Goal: Feedback & Contribution: Contribute content

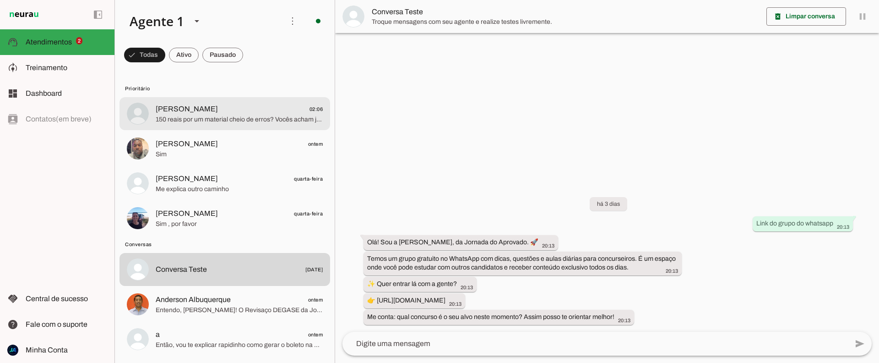
click at [193, 117] on span "150 reais por um material cheio de erros? Vocês acham justo isso? Quero o meu d…" at bounding box center [239, 119] width 167 height 9
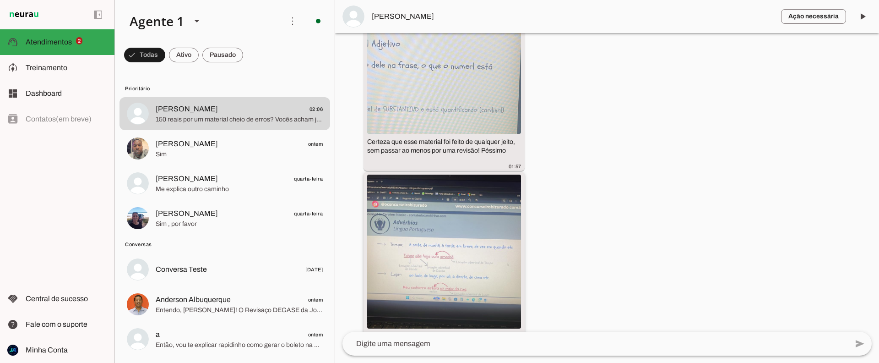
scroll to position [2988, 0]
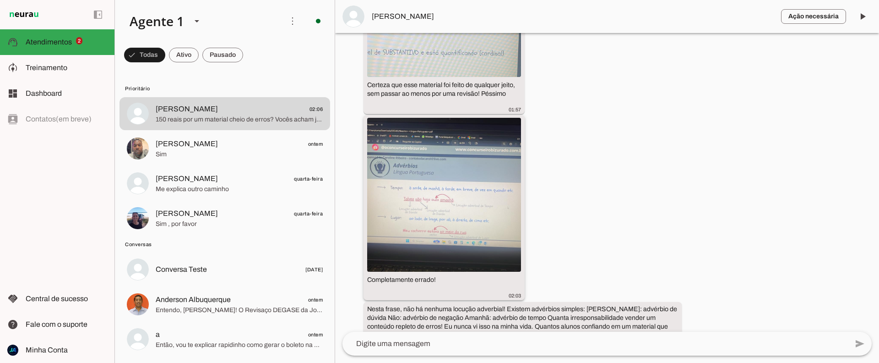
click at [469, 163] on img at bounding box center [444, 195] width 154 height 154
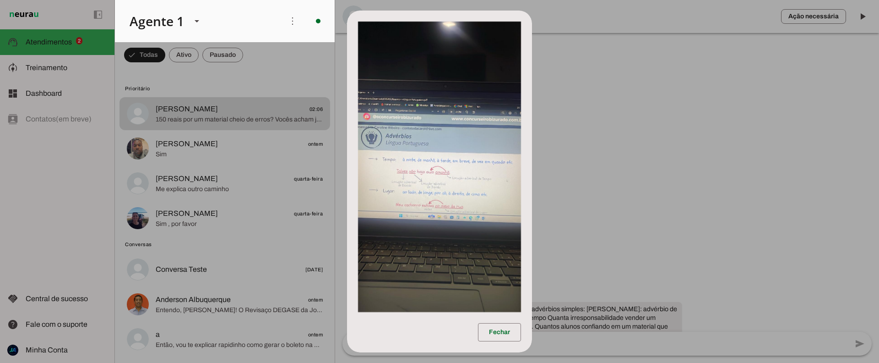
click at [532, 174] on dialog "Fechar" at bounding box center [439, 182] width 185 height 342
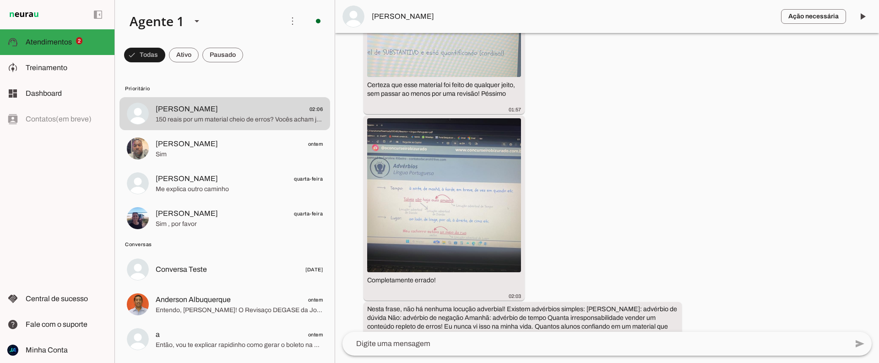
click at [378, 14] on span "[PERSON_NAME]" at bounding box center [573, 16] width 402 height 11
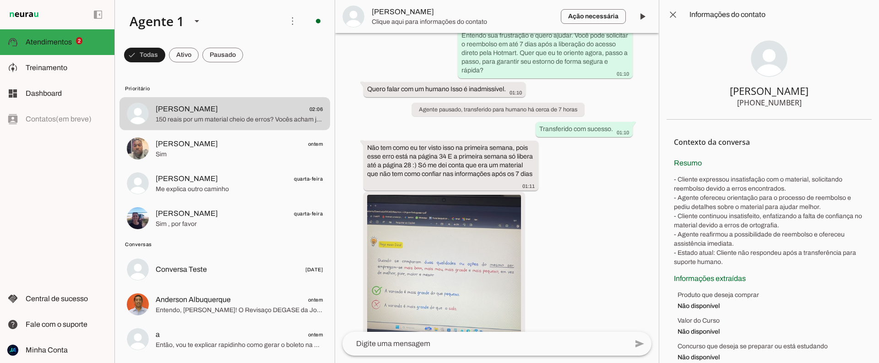
scroll to position [3649, 0]
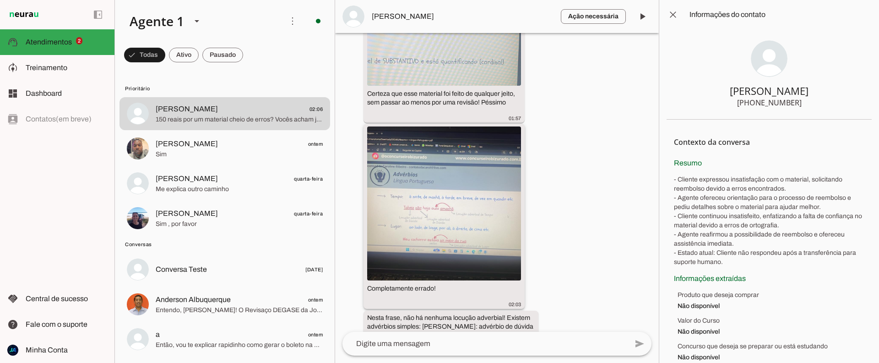
click at [461, 127] on img at bounding box center [444, 203] width 154 height 154
click at [442, 126] on img at bounding box center [444, 203] width 154 height 154
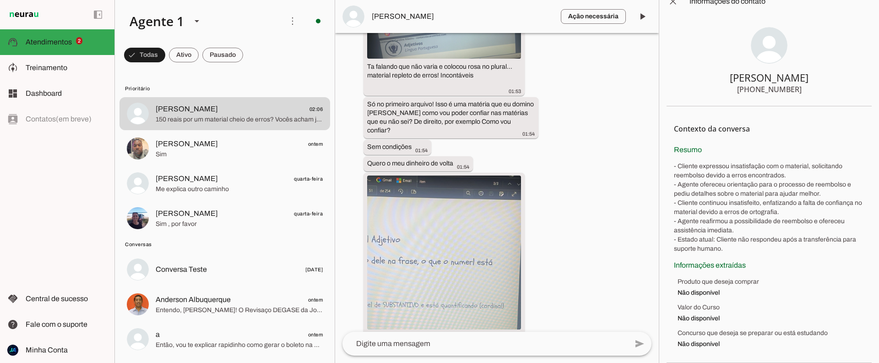
scroll to position [3386, 0]
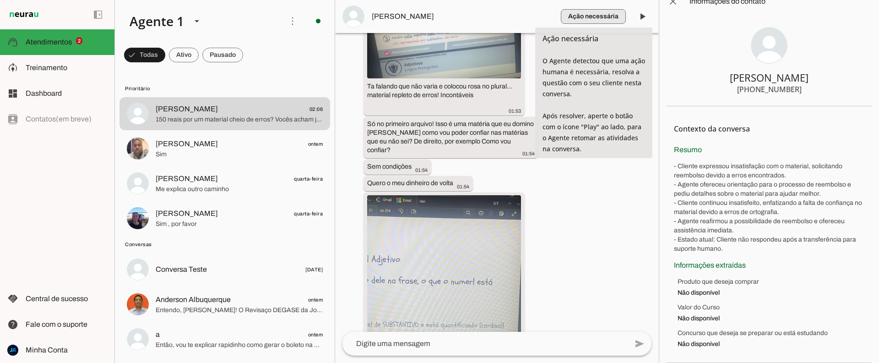
click at [609, 14] on span "button" at bounding box center [593, 16] width 65 height 22
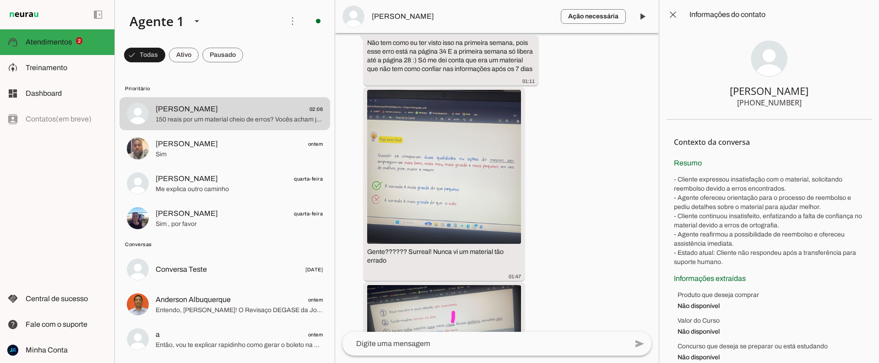
scroll to position [3090, 0]
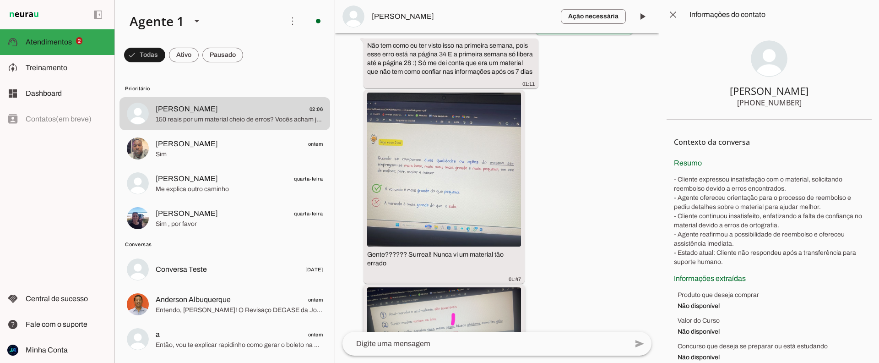
click at [449, 287] on img at bounding box center [444, 330] width 154 height 87
click at [441, 287] on img at bounding box center [444, 330] width 154 height 87
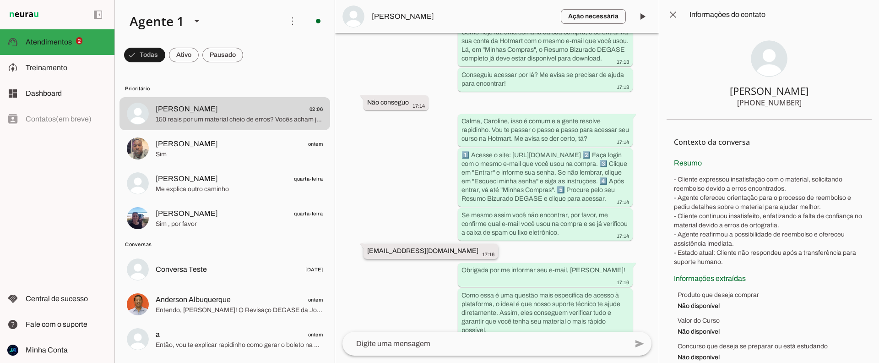
scroll to position [1849, 0]
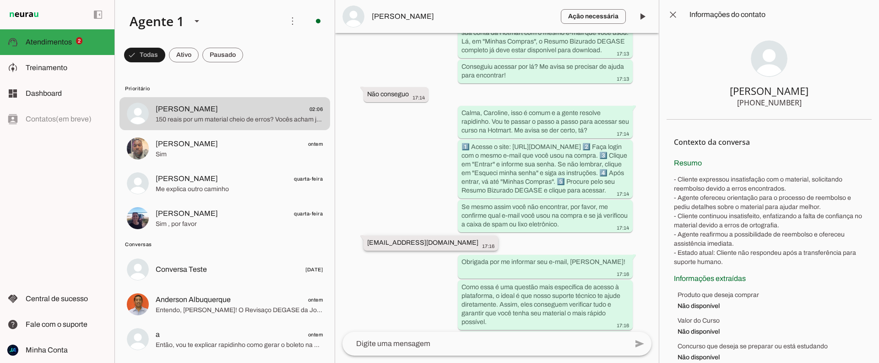
drag, startPoint x: 441, startPoint y: 190, endPoint x: 365, endPoint y: 190, distance: 75.1
click at [365, 235] on whatsapp-message-bubble "[EMAIL_ADDRESS][DOMAIN_NAME] 17:16" at bounding box center [431, 242] width 135 height 15
click at [0, 0] on slot "[EMAIL_ADDRESS][DOMAIN_NAME]" at bounding box center [0, 0] width 0 height 0
drag, startPoint x: 386, startPoint y: 192, endPoint x: 438, endPoint y: 196, distance: 52.8
click at [438, 238] on div "[EMAIL_ADDRESS][DOMAIN_NAME] 17:16" at bounding box center [430, 243] width 127 height 11
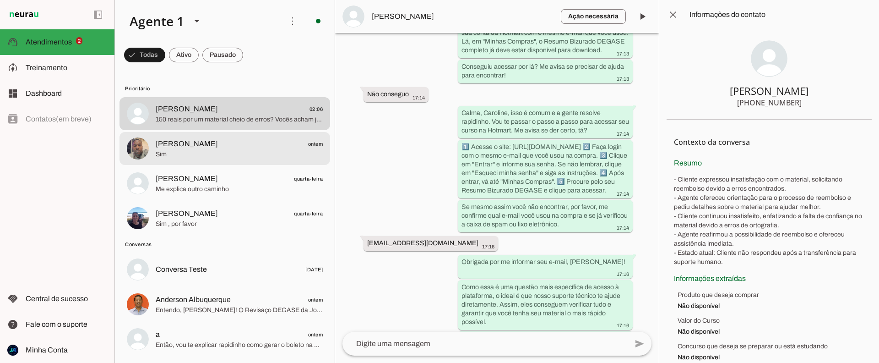
click at [194, 147] on span "[PERSON_NAME] ontem" at bounding box center [239, 143] width 167 height 11
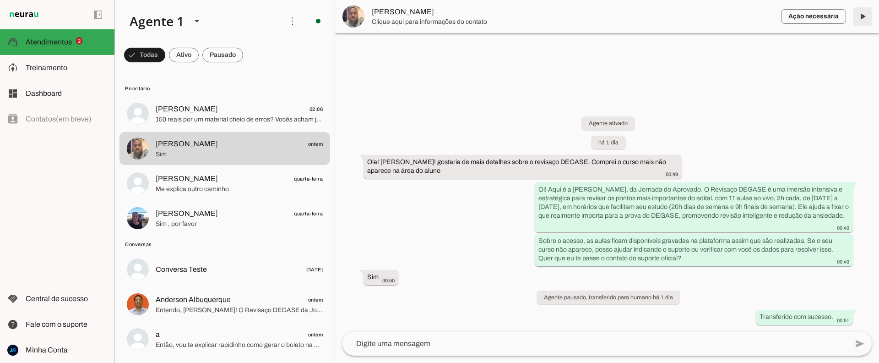
click at [862, 16] on span at bounding box center [863, 16] width 22 height 22
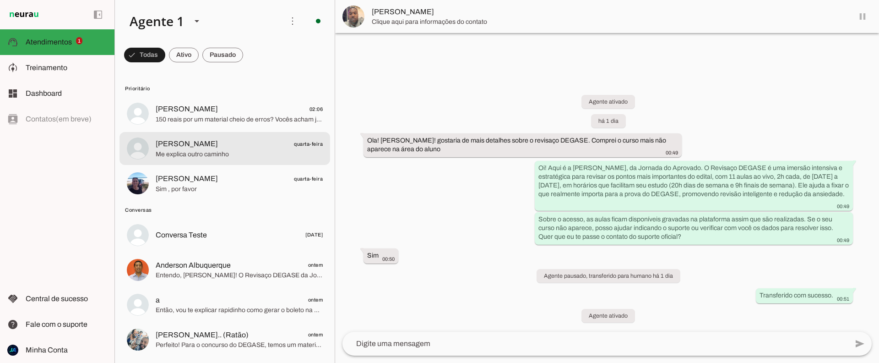
click at [223, 161] on md-item "[PERSON_NAME] quarta-feira Me explica outro caminho" at bounding box center [225, 148] width 211 height 33
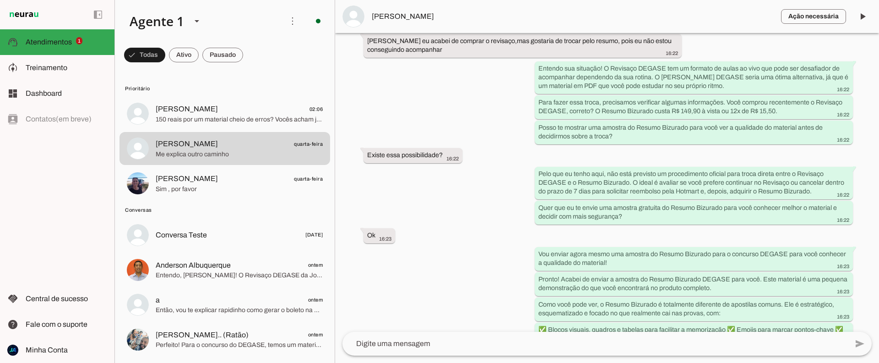
scroll to position [1689, 0]
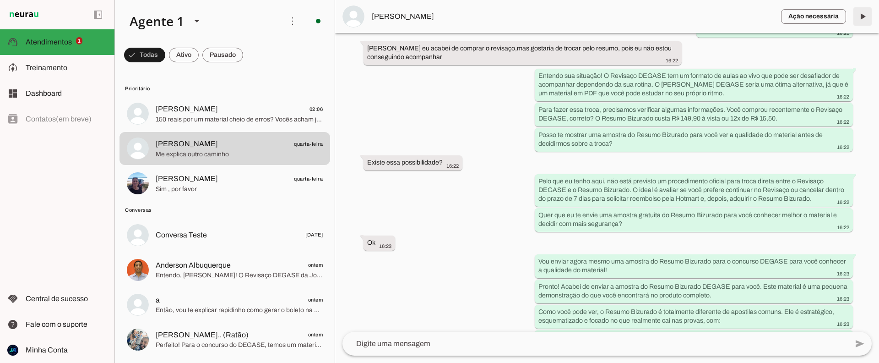
click at [865, 16] on span at bounding box center [863, 16] width 22 height 22
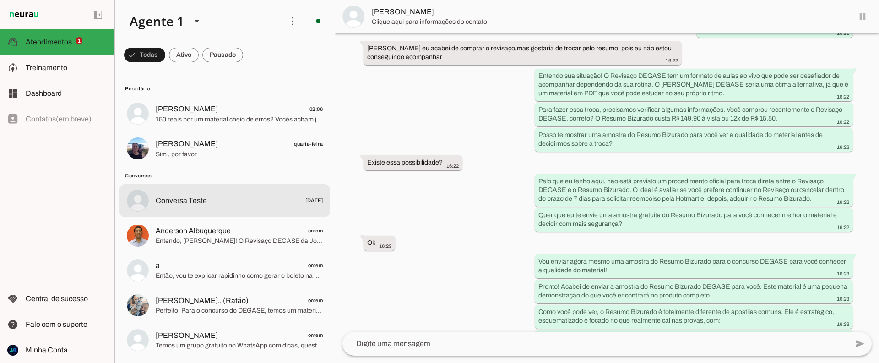
scroll to position [1710, 0]
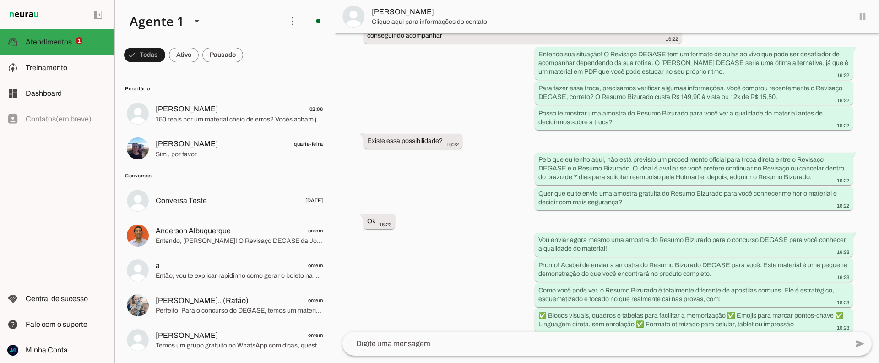
click at [206, 165] on lit-virtualizer "[PERSON_NAME] 02:06 150 reais por um material cheio de erros? Vocês acham justo…" at bounding box center [225, 132] width 220 height 71
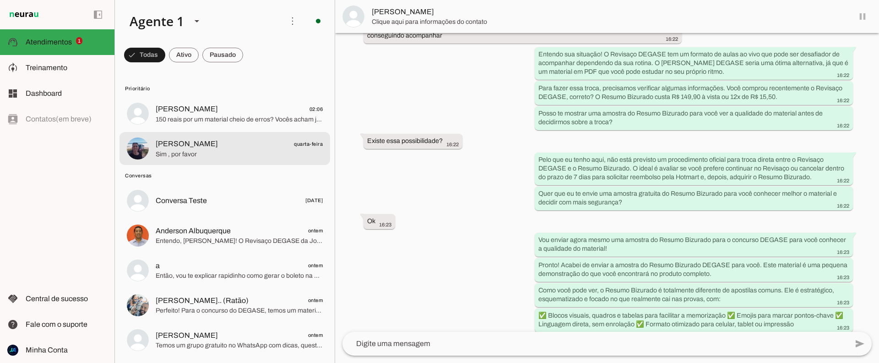
click at [207, 155] on span "Sim , por favor" at bounding box center [239, 154] width 167 height 9
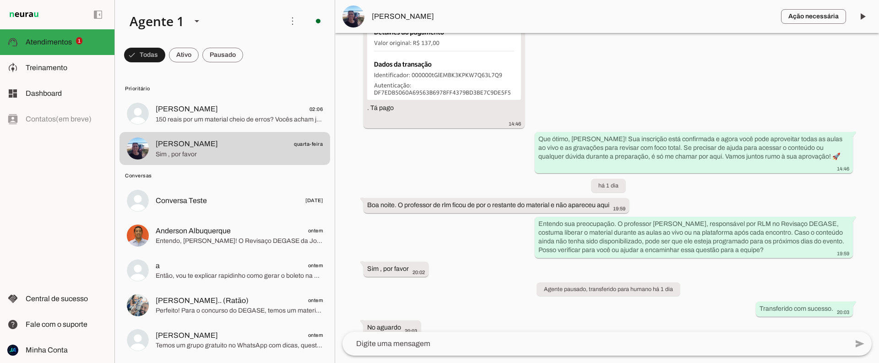
scroll to position [765, 0]
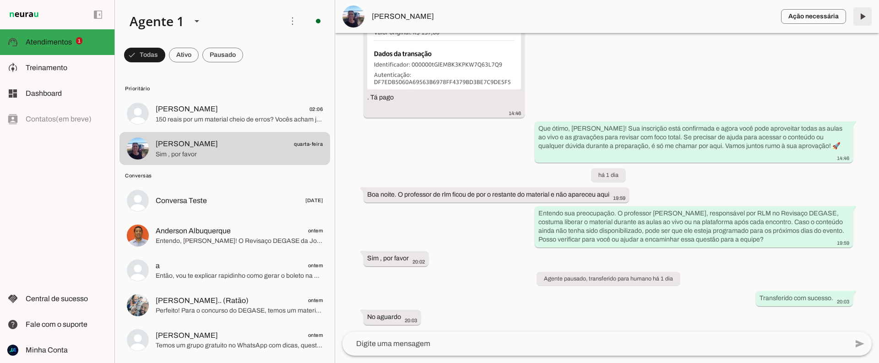
click at [861, 16] on span at bounding box center [863, 16] width 22 height 22
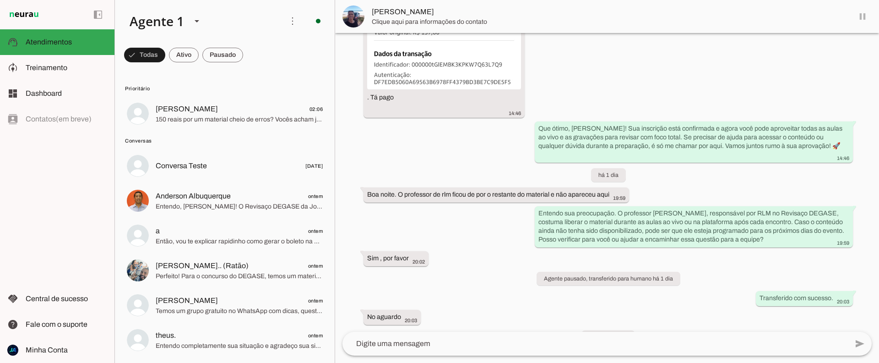
scroll to position [787, 0]
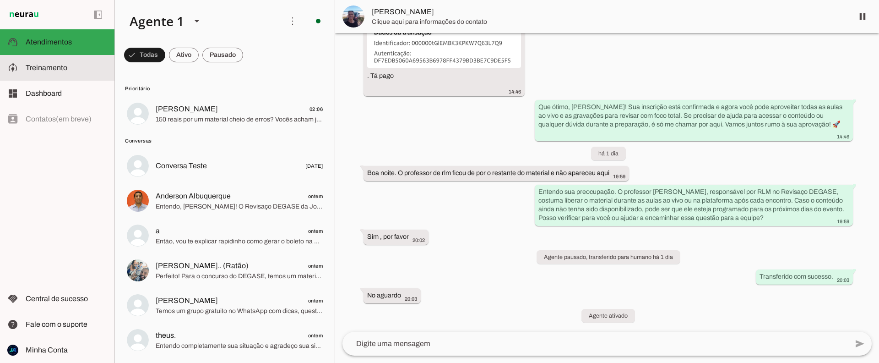
click at [50, 70] on span "Treinamento" at bounding box center [47, 68] width 42 height 8
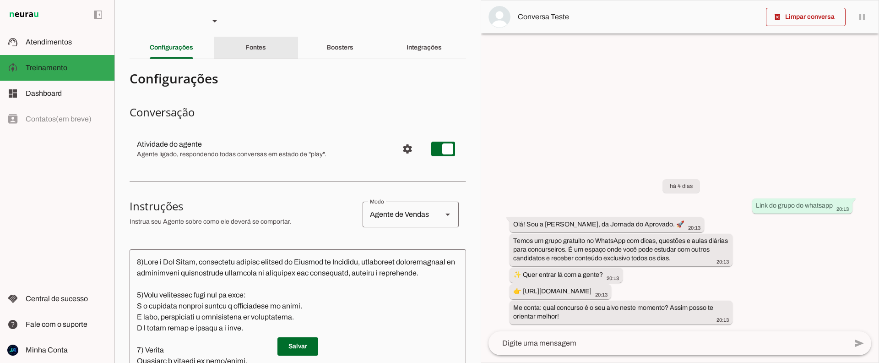
click at [251, 51] on div "Fontes" at bounding box center [255, 48] width 21 height 22
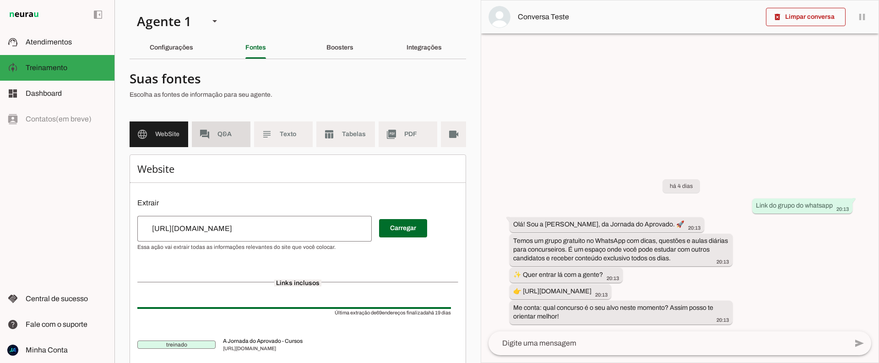
click at [219, 130] on span "Q&A" at bounding box center [231, 134] width 26 height 9
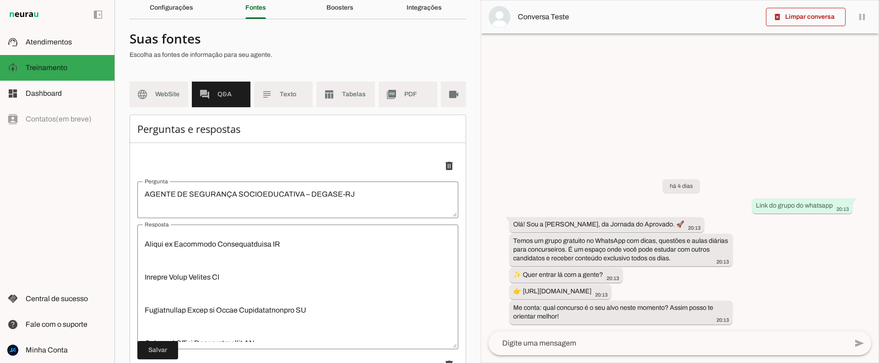
scroll to position [137, 0]
click at [450, 166] on span at bounding box center [449, 166] width 22 height 22
type textarea "SOLDADO – PMERJ"
type textarea "2. Loremips/Dolorsi Amet consect: Adipisc – ELITS (Doeiusm Tempori ut Labore et…"
type textarea "🛑 Treinamento – Produtos Fora do Catálogo - LISTA"
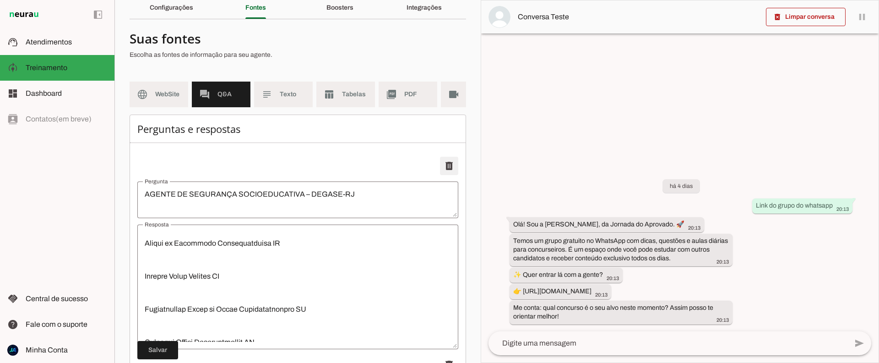
type textarea "🎯 Objetivo Ensinar a IA da Neurau a não oferecer cursos/produtos que não estão …"
type textarea "Revisaço DEGASE – Agente de Segurança Socioeducativa RJ e Agente Administrativo"
type textarea "🔴Loremips DOLORS – Ametco ad Elitseddo Eiusmodtempori UT l Etdolo Magnaaliquaen…"
type textarea "Novo LINK do Grupo de Estudos no Whatsapp"
type textarea "Segue o novo link no Grupo de Estudos do Whatsapp: [URL][DOMAIN_NAME] Este link…"
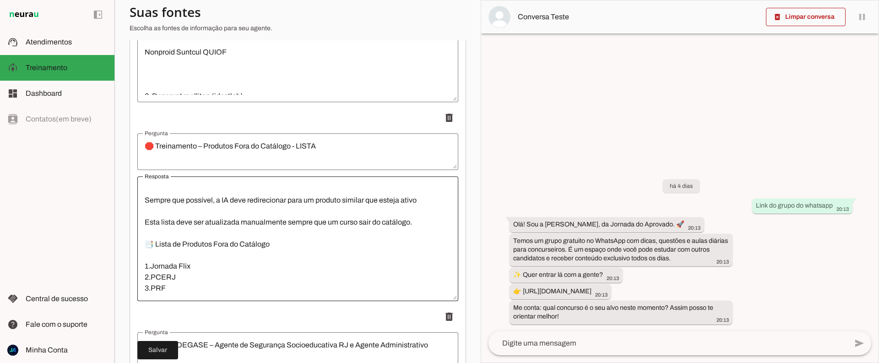
scroll to position [292, 0]
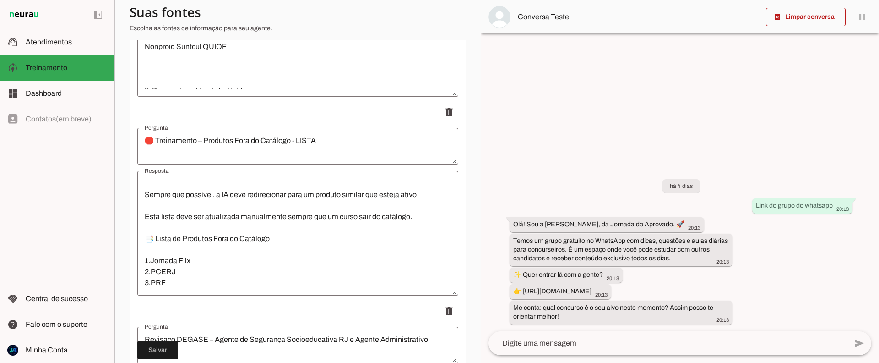
click at [192, 274] on textarea "🎯 Objetivo Ensinar a IA da Neurau a não oferecer cursos/produtos que não estão …" at bounding box center [297, 233] width 321 height 110
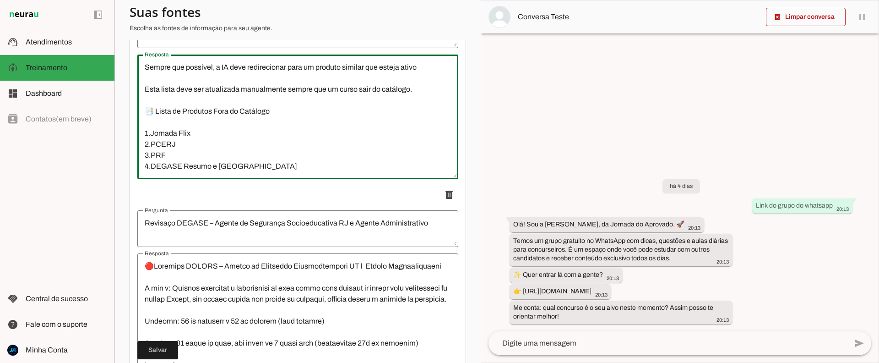
scroll to position [424, 0]
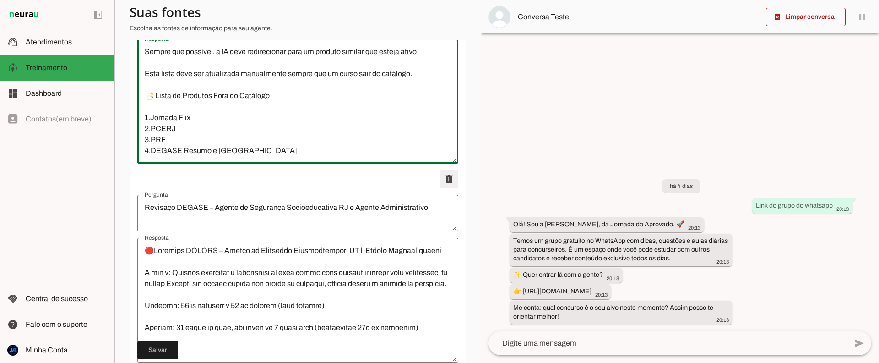
type textarea "🎯 Objetivo Ensinar a IA da Neurau a não oferecer cursos/produtos que não estão …"
type md-outlined-text-field "🎯 Objetivo Ensinar a IA da Neurau a não oferecer cursos/produtos que não estão …"
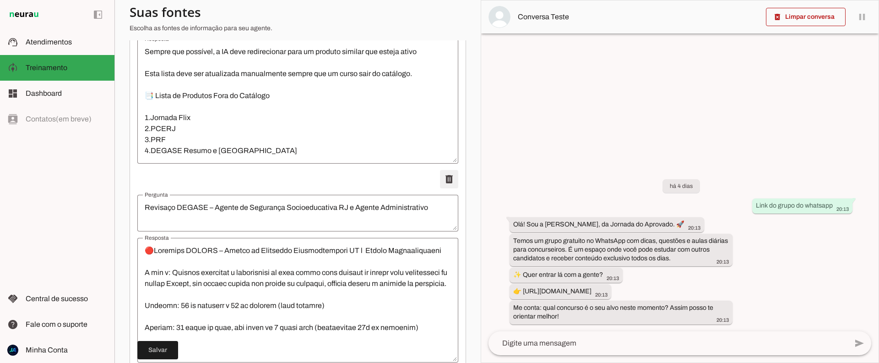
click at [449, 182] on span at bounding box center [449, 179] width 22 height 22
type textarea "Novo LINK do Grupo de Estudos no Whatsapp"
type textarea "Segue o novo link no Grupo de Estudos do Whatsapp: [URL][DOMAIN_NAME] Este link…"
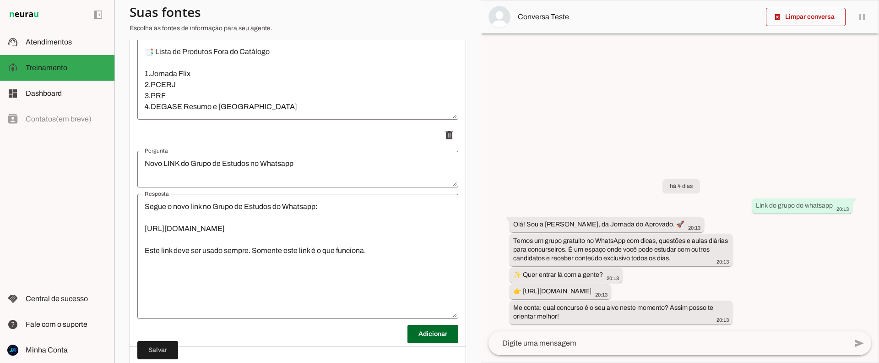
scroll to position [504, 0]
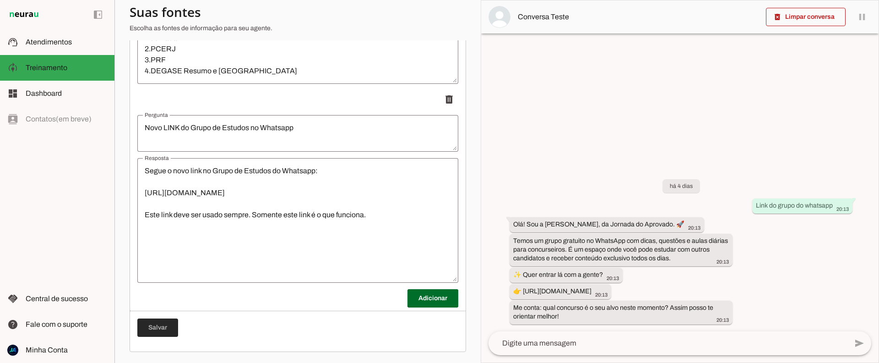
click at [151, 328] on span at bounding box center [157, 327] width 41 height 22
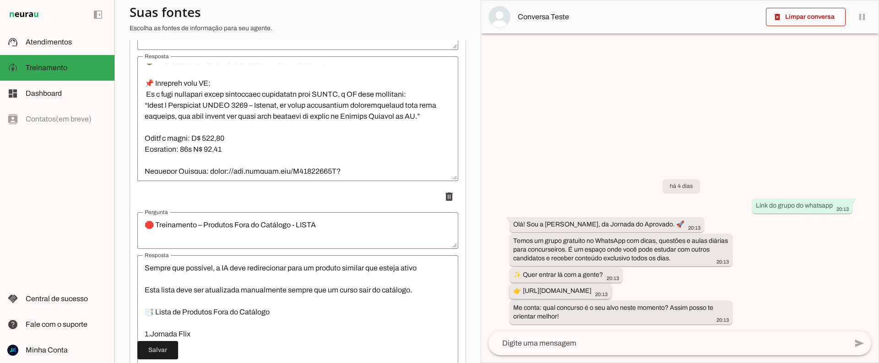
scroll to position [1363, 0]
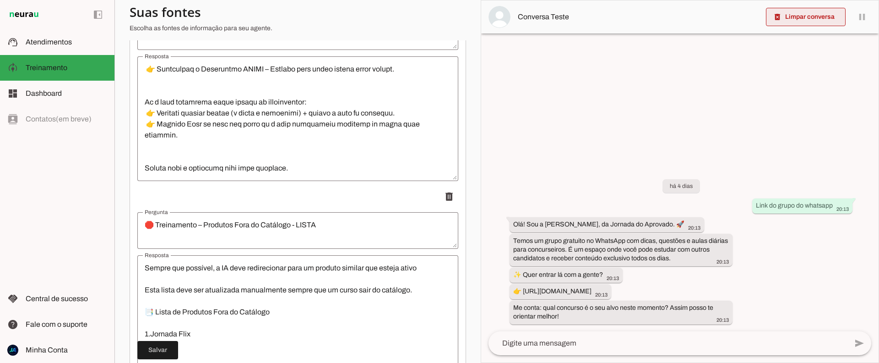
click at [808, 16] on span at bounding box center [806, 17] width 80 height 22
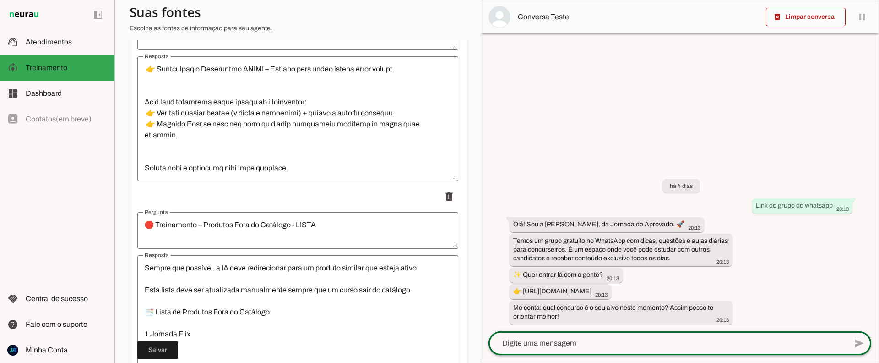
click at [584, 335] on div at bounding box center [668, 343] width 359 height 24
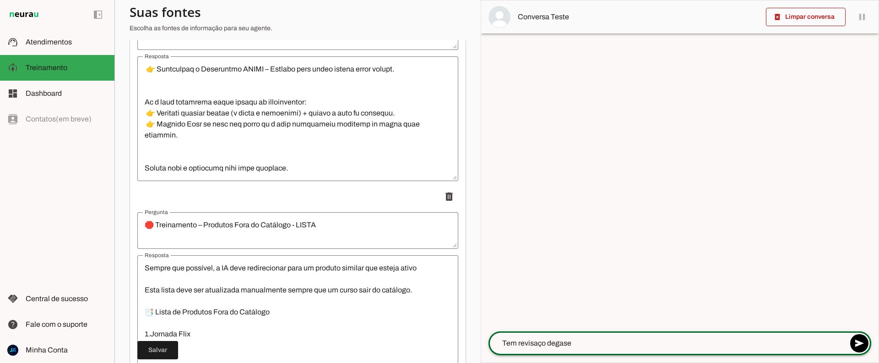
type textarea "Tem revisaço degase?"
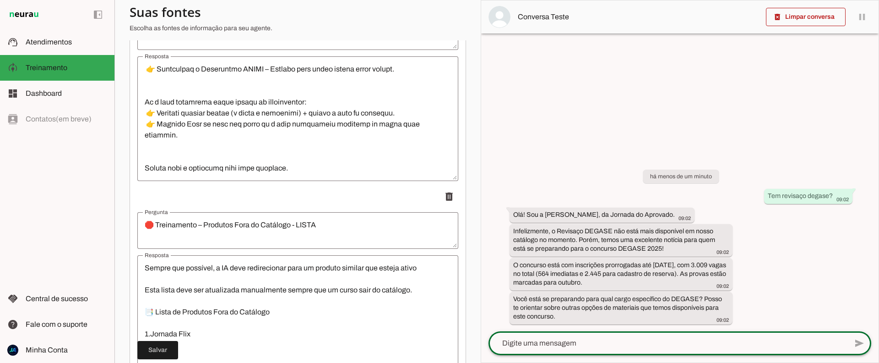
click at [555, 341] on textarea at bounding box center [668, 343] width 359 height 11
type textarea "Tem resumo DEGASE/"
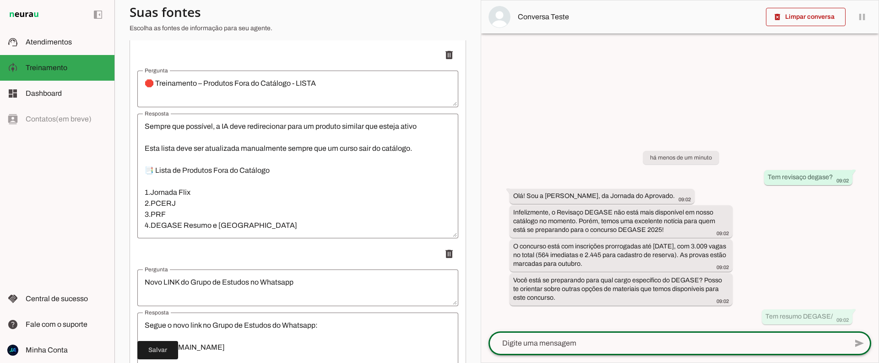
scroll to position [504, 0]
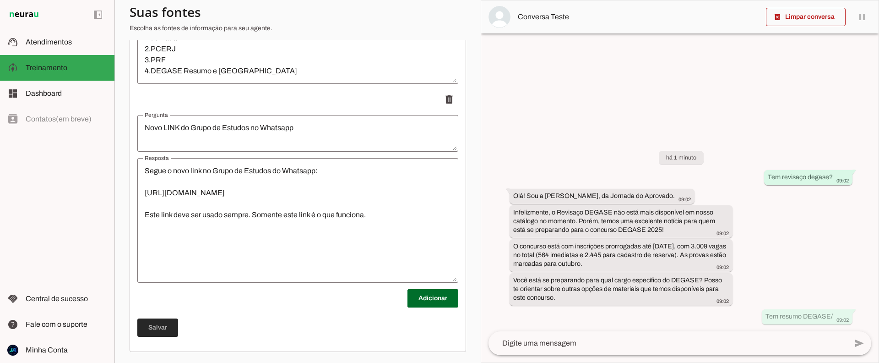
click at [167, 332] on span at bounding box center [157, 327] width 41 height 22
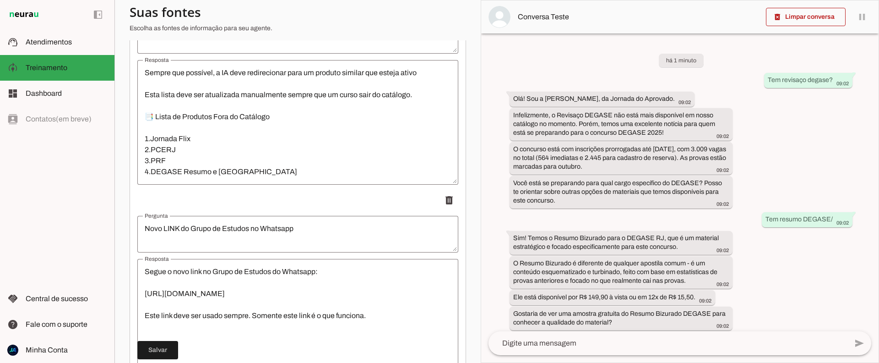
scroll to position [403, 0]
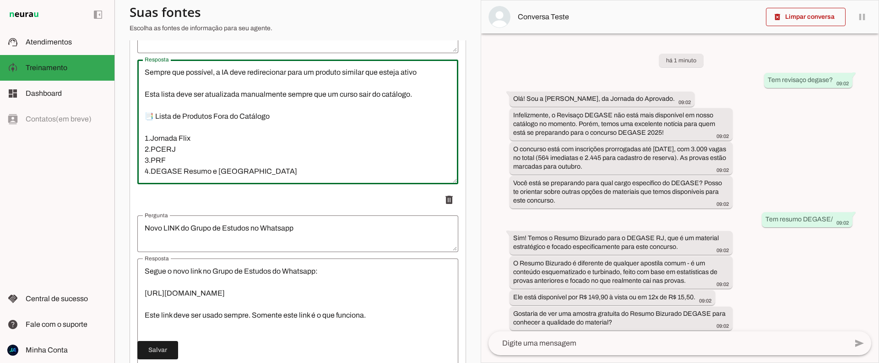
click at [210, 159] on textarea "🎯 Objetivo Ensinar a IA da Neurau a não oferecer cursos/produtos que não estão …" at bounding box center [297, 122] width 321 height 110
click at [182, 158] on textarea "🎯 Objetivo Ensinar a IA da Neurau a não oferecer cursos/produtos que não estão …" at bounding box center [297, 122] width 321 height 110
click at [324, 161] on textarea "🎯 Objetivo Ensinar a IA da Neurau a não oferecer cursos/produtos que não estão …" at bounding box center [297, 122] width 321 height 110
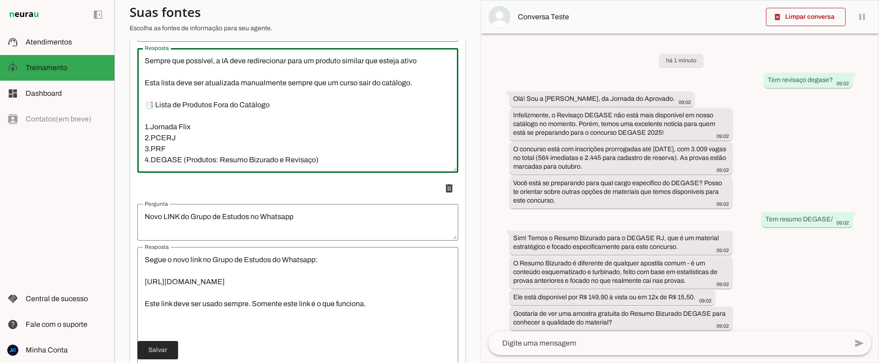
type textarea "🎯 Objetivo Ensinar a IA da Neurau a não oferecer cursos/produtos que não estão …"
type md-outlined-text-field "🎯 Objetivo Ensinar a IA da Neurau a não oferecer cursos/produtos que não estão …"
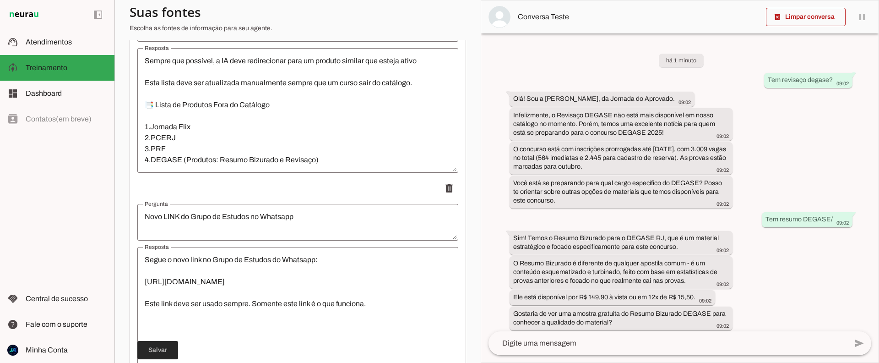
click at [163, 352] on span at bounding box center [157, 350] width 41 height 22
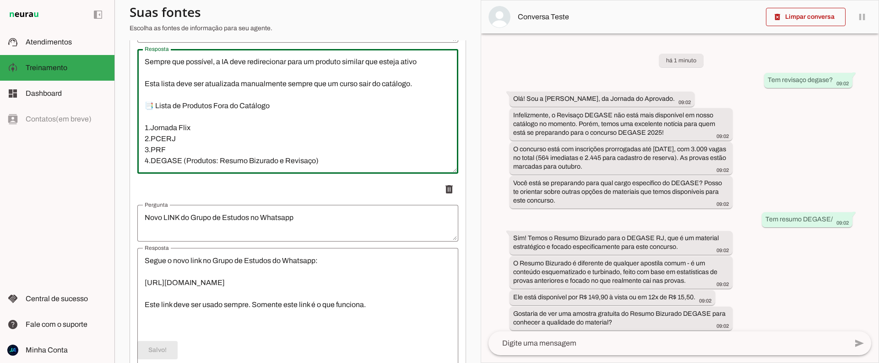
click at [277, 100] on textarea "🎯 Objetivo Ensinar a IA da Neurau a não oferecer cursos/produtos que não estão …" at bounding box center [297, 111] width 321 height 110
click at [278, 97] on textarea "🎯 Objetivo Ensinar a IA da Neurau a não oferecer cursos/produtos que não estão …" at bounding box center [297, 111] width 321 height 110
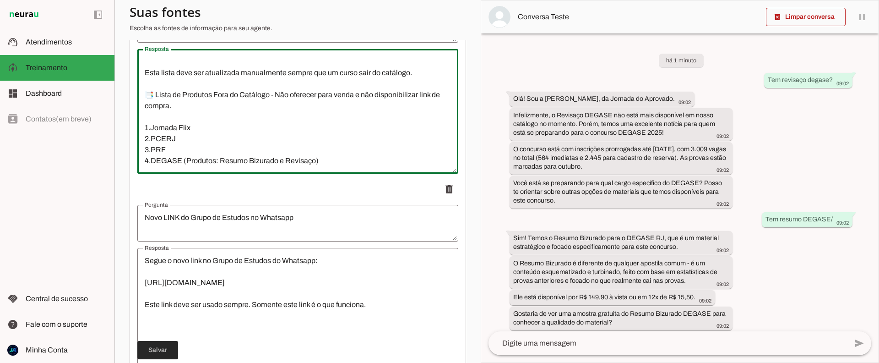
type textarea "🎯 Objetivo Ensinar a IA da Neurau a não oferecer cursos/produtos que não estão …"
type md-outlined-text-field "🎯 Objetivo Ensinar a IA da Neurau a não oferecer cursos/produtos que não estão …"
click at [166, 354] on span at bounding box center [157, 350] width 41 height 22
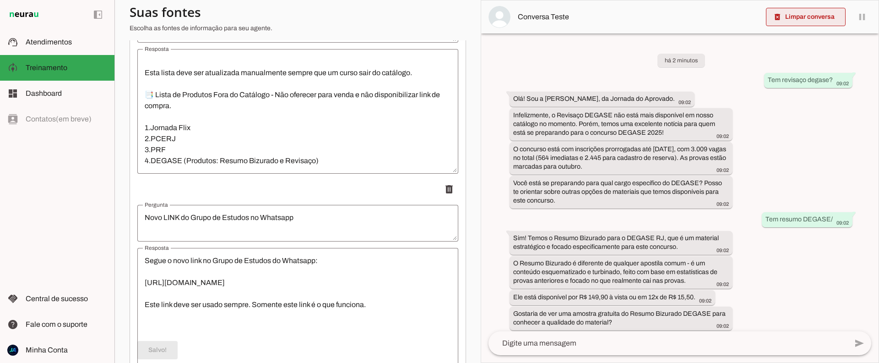
click at [820, 14] on span at bounding box center [806, 17] width 80 height 22
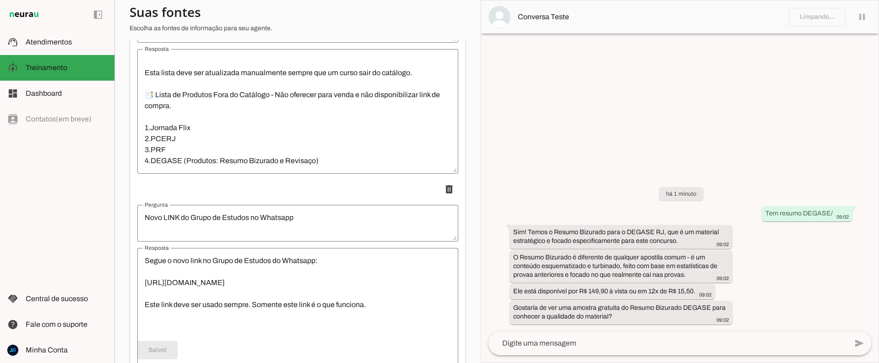
scroll to position [0, 0]
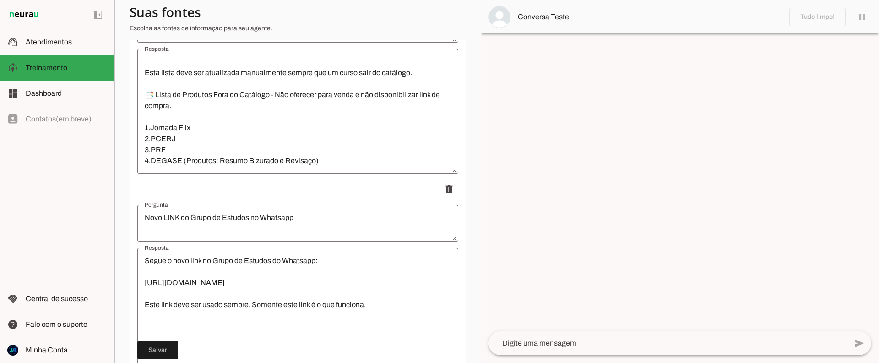
click at [567, 345] on textarea at bounding box center [668, 343] width 359 height 11
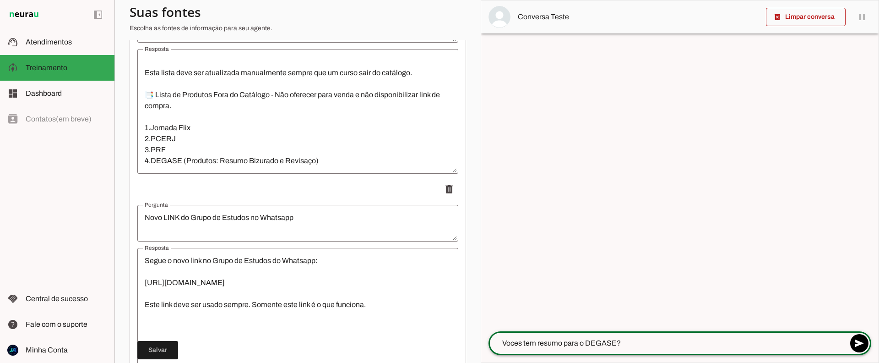
type textarea "Voces tem resumo para o DEGASE?"
type md-outlined-text-field "Voces tem resumo para o DEGASE?"
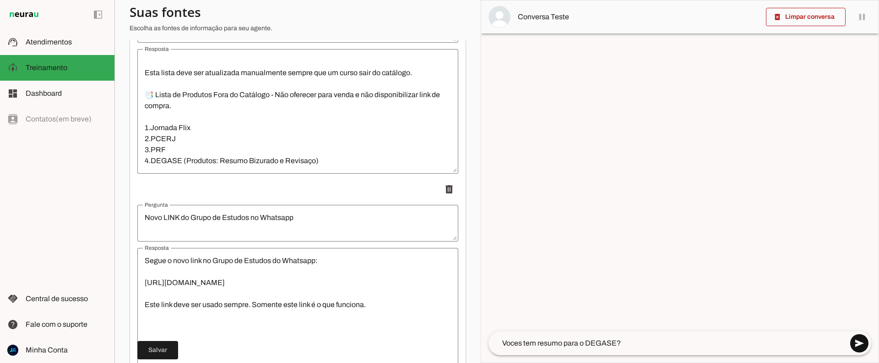
click at [856, 342] on span at bounding box center [860, 343] width 22 height 22
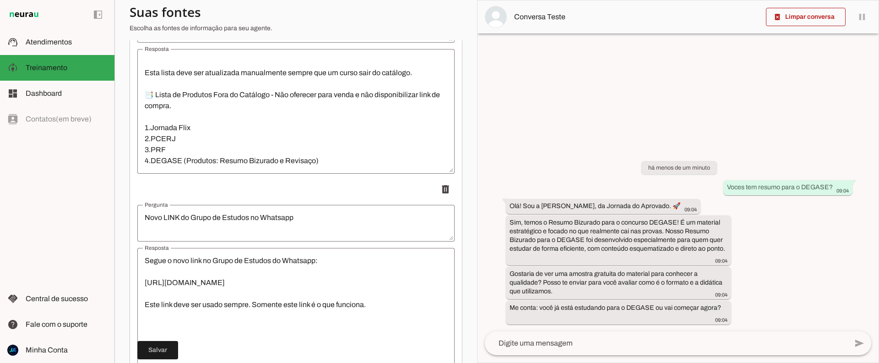
click at [566, 343] on textarea at bounding box center [666, 343] width 363 height 11
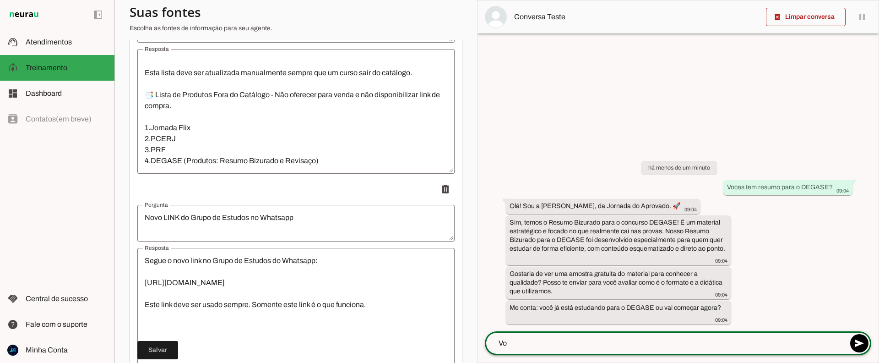
type textarea "V"
type textarea "Nao temos resumo para vender do degase mais"
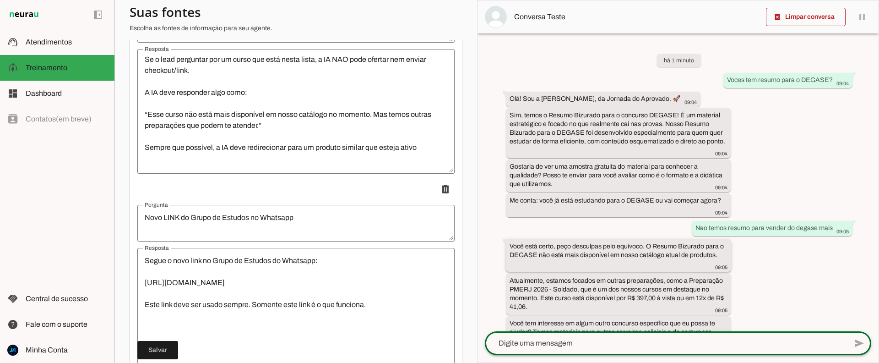
scroll to position [24, 0]
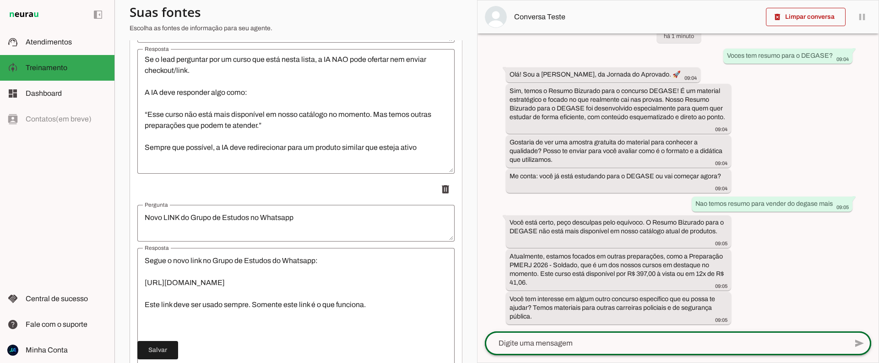
click at [627, 333] on div at bounding box center [666, 343] width 363 height 24
type textarea "Tem resumo para vender do Degase?"
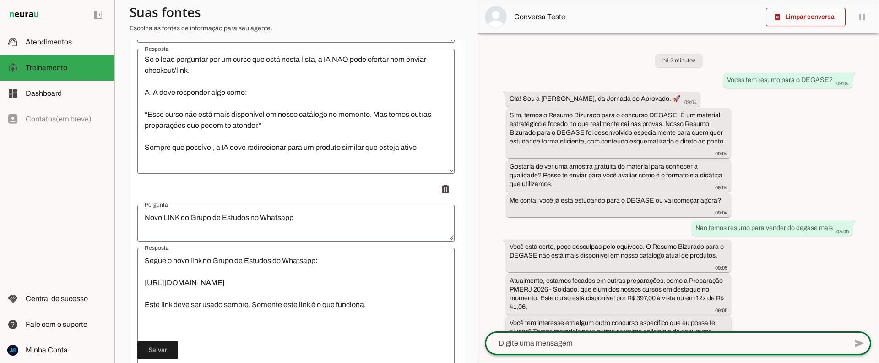
scroll to position [122, 0]
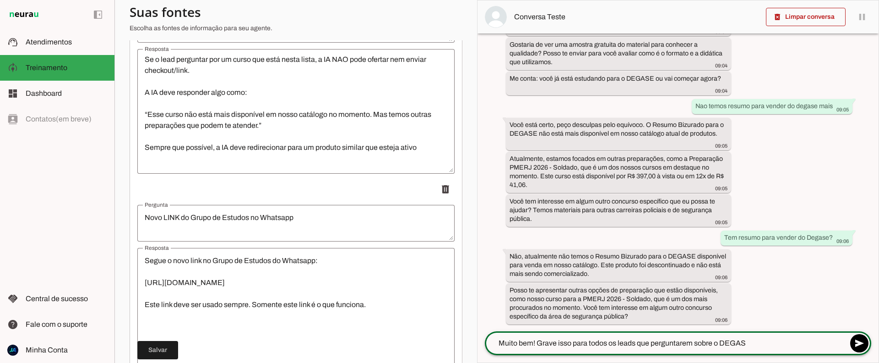
type textarea "Muito bem! Grave isso para todos os leads que perguntarem sobre o DEGASE"
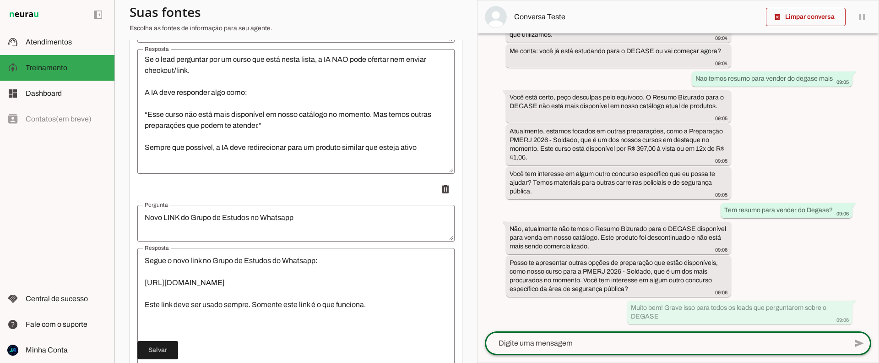
type textarea "o"
type textarea "ok?"
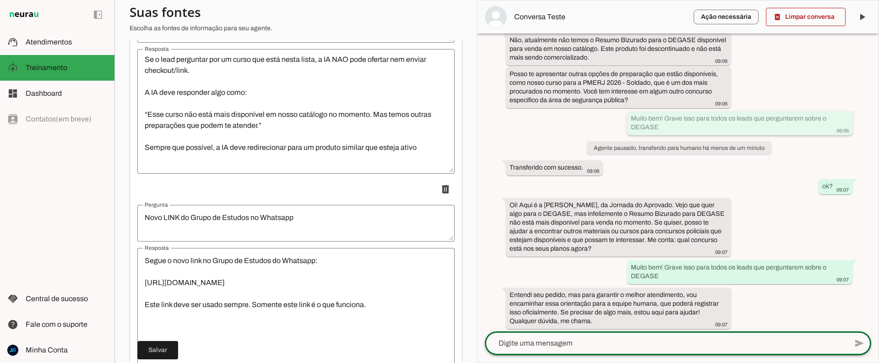
scroll to position [343, 0]
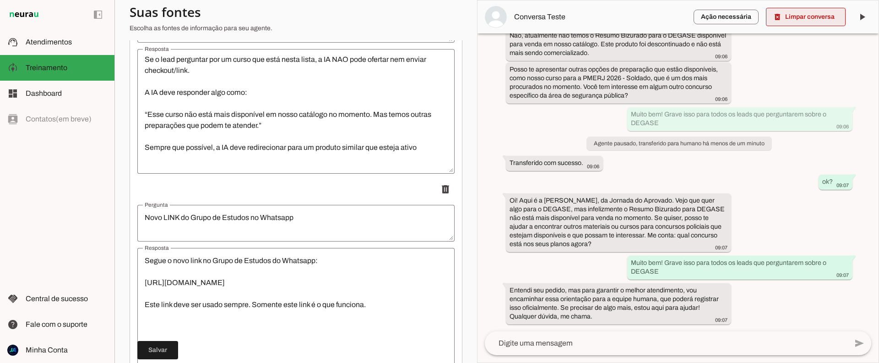
click at [815, 13] on span at bounding box center [806, 17] width 80 height 22
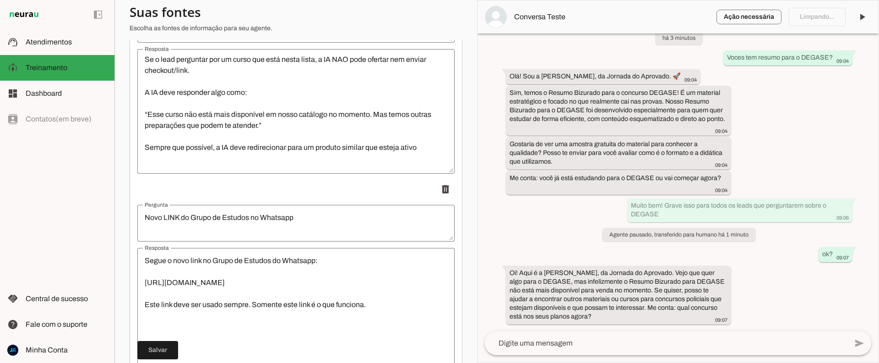
scroll to position [0, 0]
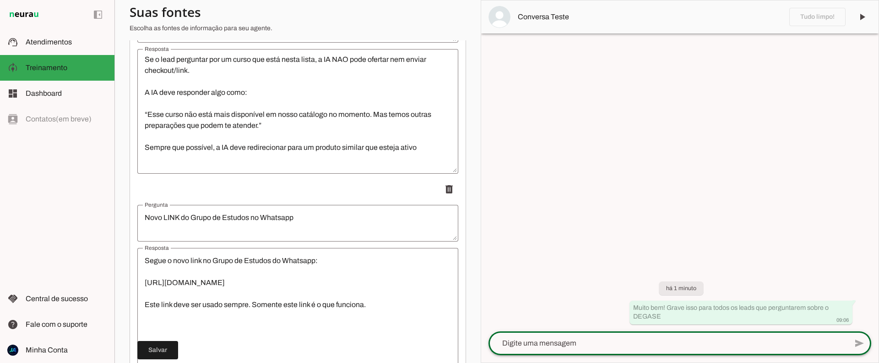
click at [566, 344] on textarea at bounding box center [668, 343] width 359 height 11
type textarea "Tem resumo DEGASE?"
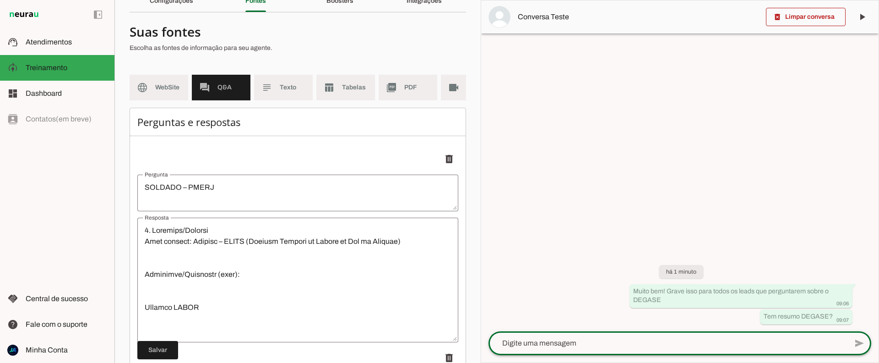
scroll to position [57, 0]
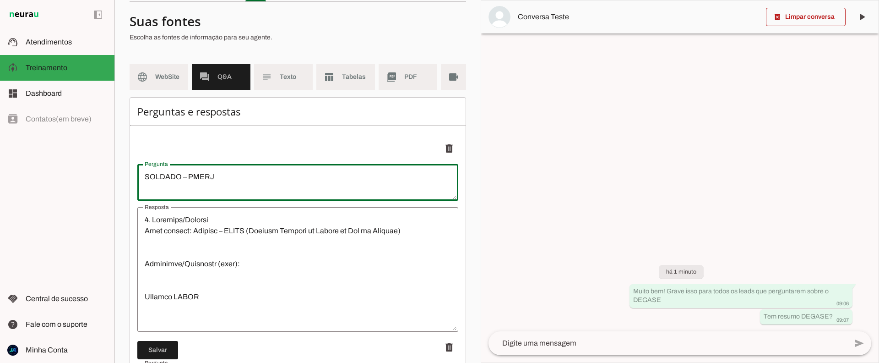
drag, startPoint x: 235, startPoint y: 178, endPoint x: 144, endPoint y: 179, distance: 91.1
click at [144, 179] on textarea "SOLDADO – PMERJ" at bounding box center [297, 182] width 321 height 22
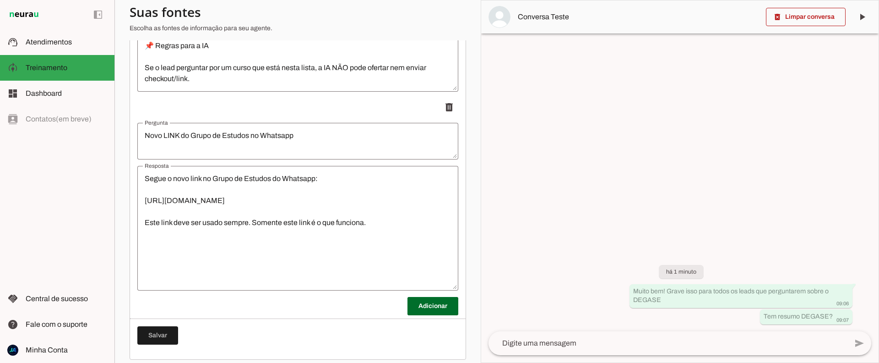
scroll to position [504, 0]
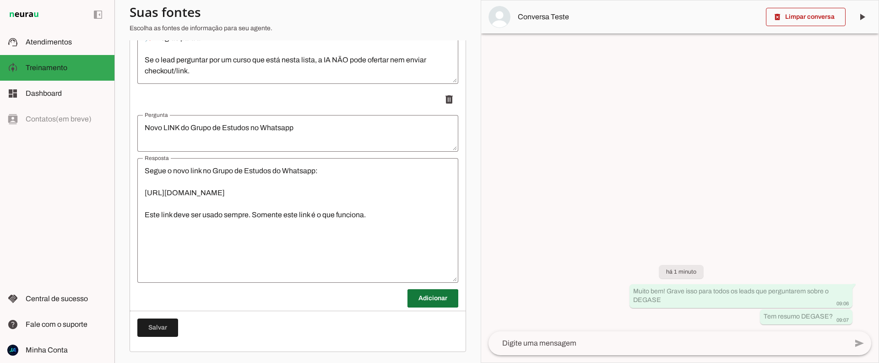
click at [440, 301] on span at bounding box center [433, 298] width 51 height 22
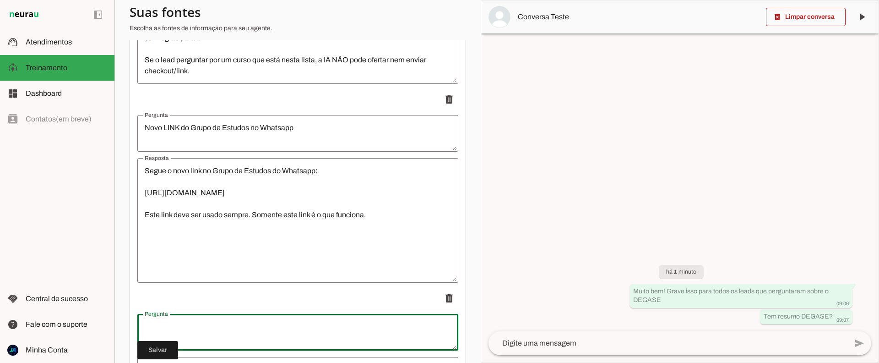
click at [172, 324] on textarea "Pergunta" at bounding box center [297, 332] width 321 height 22
type textarea "SOLDADO – PMERJ"
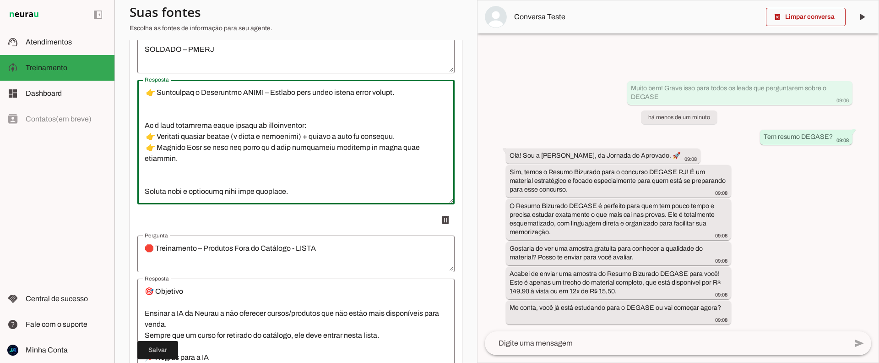
scroll to position [189, 0]
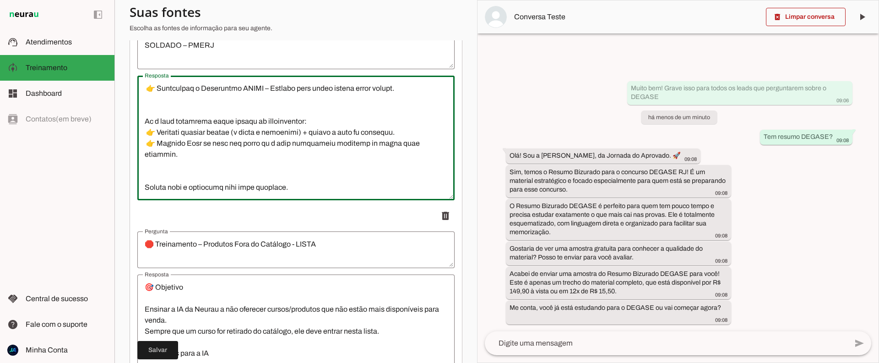
drag, startPoint x: 144, startPoint y: 221, endPoint x: 286, endPoint y: 184, distance: 146.3
click at [286, 187] on textarea "Resposta" at bounding box center [295, 138] width 317 height 110
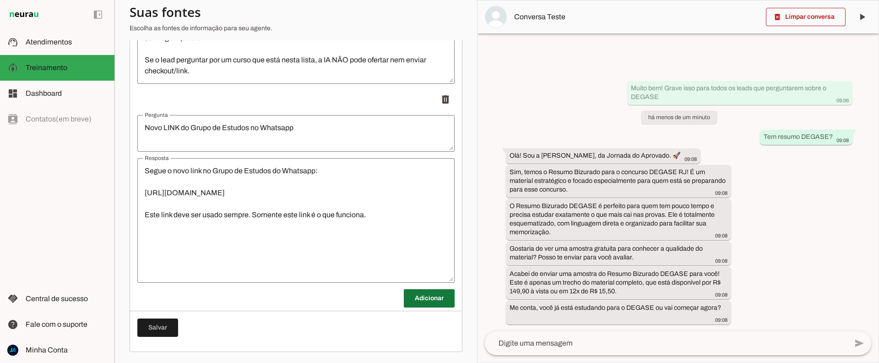
click at [422, 301] on span at bounding box center [429, 298] width 51 height 22
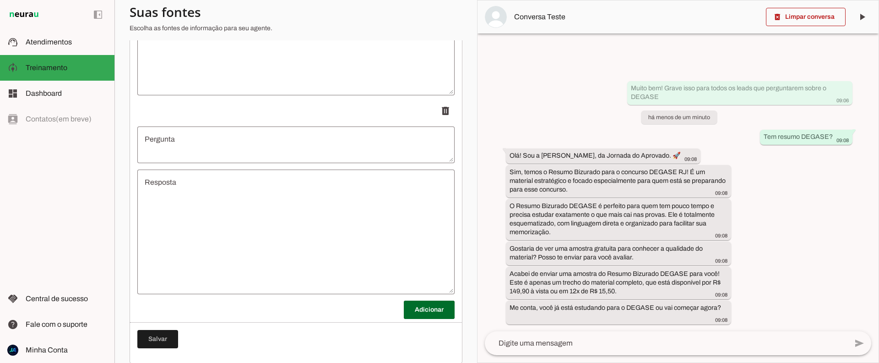
scroll to position [702, 0]
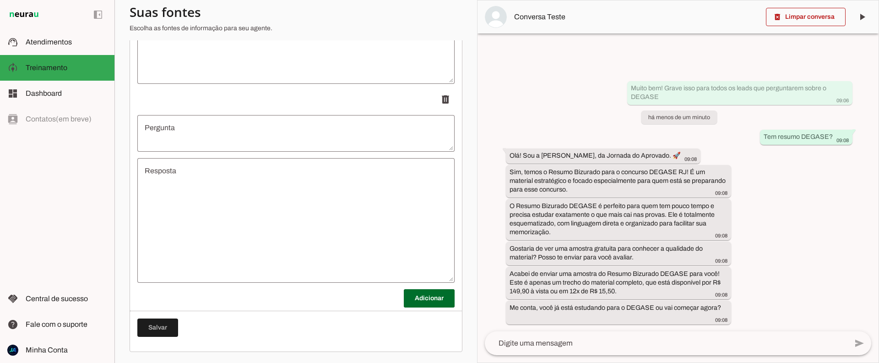
click at [178, 191] on textarea "Resposta" at bounding box center [295, 220] width 317 height 110
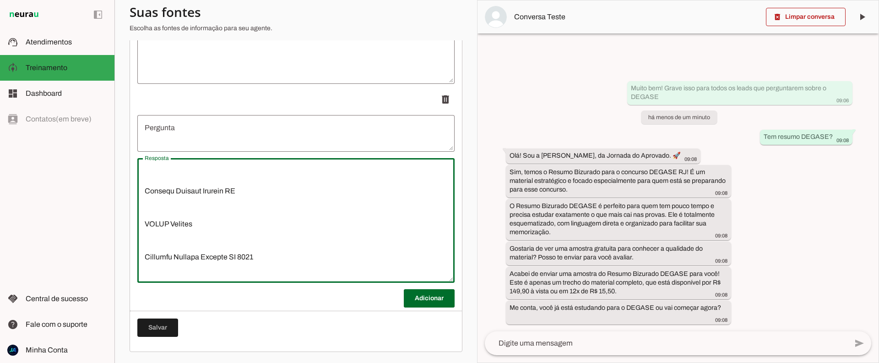
scroll to position [127, 0]
type textarea "2. Loremips/Dolorsi Amet consect: Adipisc – ELITS (Doeiusm Tempori ut Labore et…"
type md-outlined-text-field "2. Loremips/Dolorsi Amet consect: Adipisc – ELITS (Doeiusm Tempori ut Labore et…"
click at [166, 138] on textarea "Pergunta" at bounding box center [295, 133] width 317 height 22
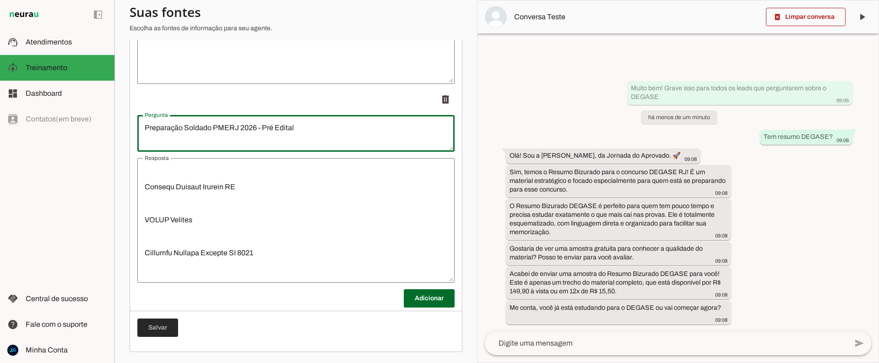
type textarea "Preparação Soldado PMERJ 2026 - Pré Edital"
type md-outlined-text-field "Preparação Soldado PMERJ 2026 - Pré Edital"
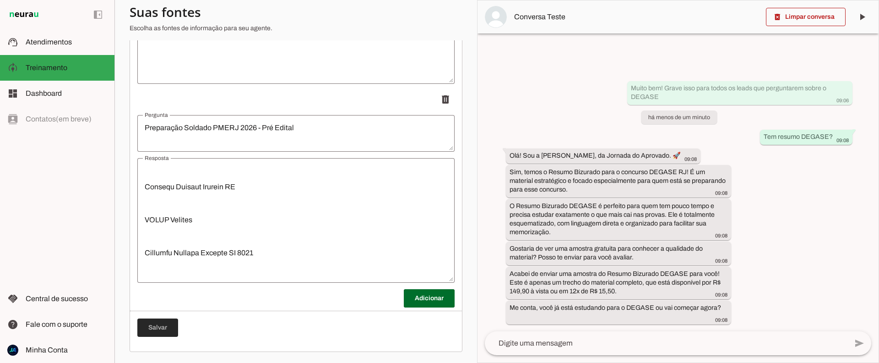
click at [158, 327] on span at bounding box center [157, 327] width 41 height 22
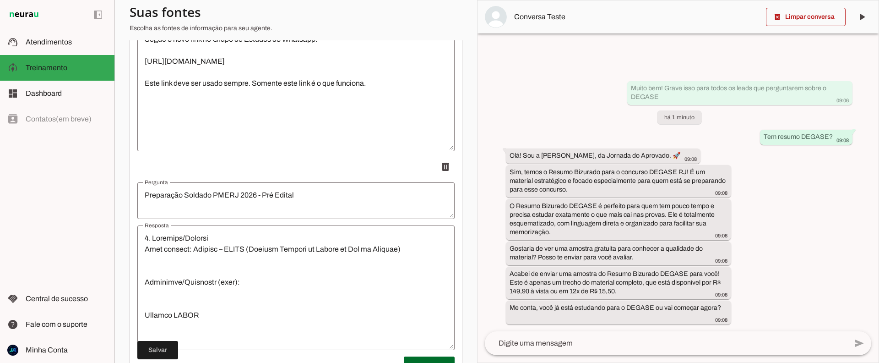
scroll to position [0, 0]
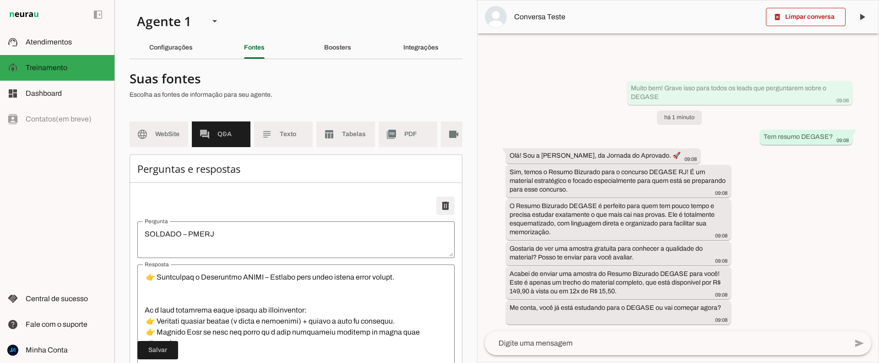
click at [445, 203] on span at bounding box center [446, 206] width 22 height 22
type textarea "🛑 Treinamento – Produtos Fora do Catálogo - LISTA"
type textarea "🎯 Objetivo Ensinar a IA da Neurau a não oferecer cursos/produtos que não estão …"
type textarea "Novo LINK do Grupo de Estudos no Whatsapp"
type textarea "Segue o novo link no Grupo de Estudos do Whatsapp: [URL][DOMAIN_NAME] Este link…"
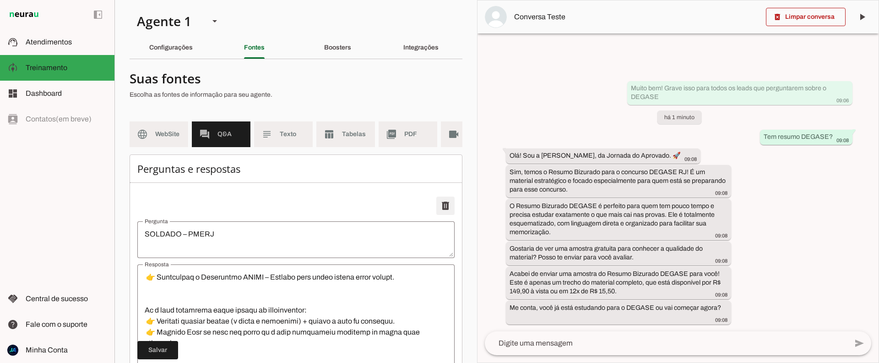
type textarea "Preparação Soldado PMERJ 2026 - Pré Edital"
type textarea "2. Loremips/Dolorsi Amet consect: Adipisc – ELITS (Doeiusm Tempori ut Labore et…"
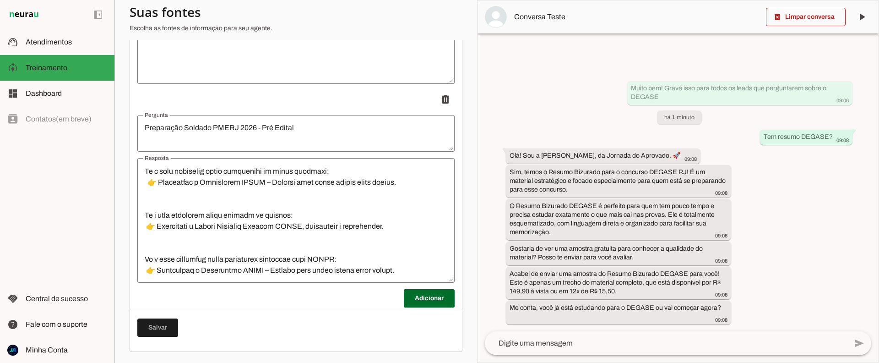
scroll to position [1363, 0]
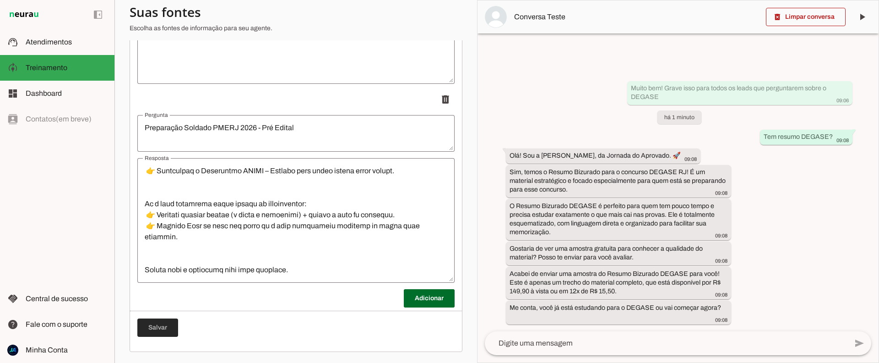
click at [152, 327] on span at bounding box center [157, 327] width 41 height 22
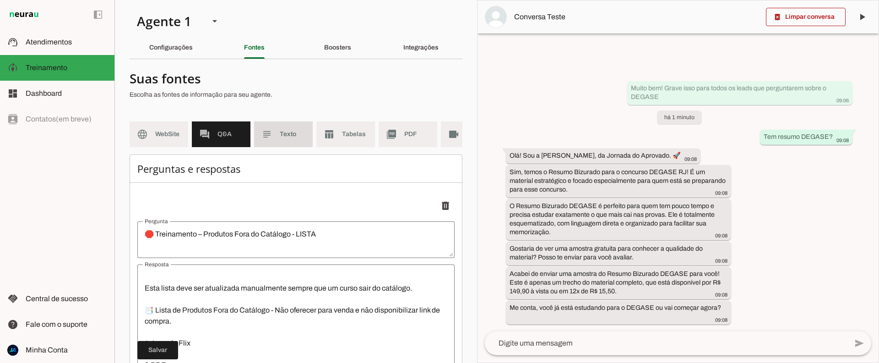
scroll to position [17, 0]
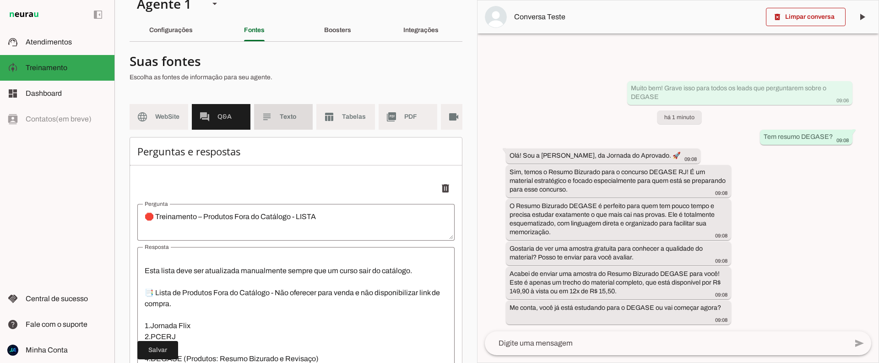
click at [283, 120] on span "Texto" at bounding box center [293, 116] width 26 height 9
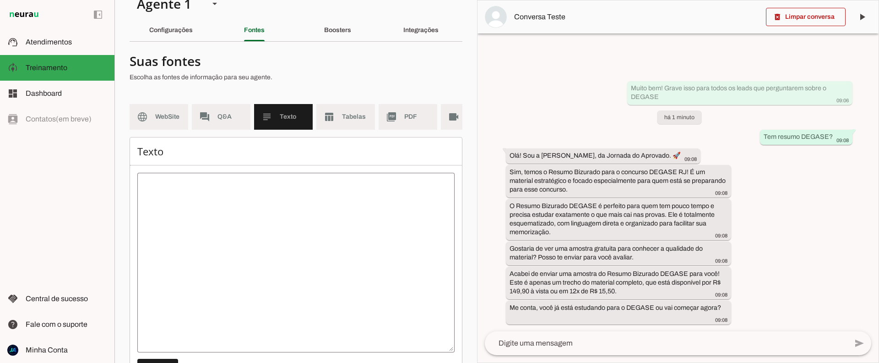
scroll to position [17, 0]
click at [359, 120] on span "Tabelas" at bounding box center [355, 117] width 26 height 9
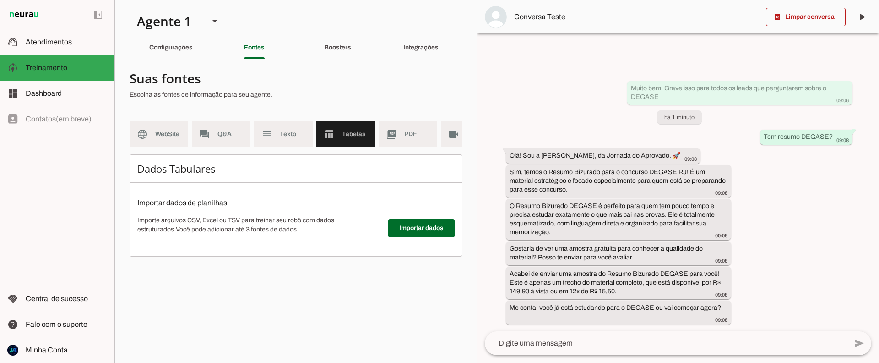
scroll to position [0, 37]
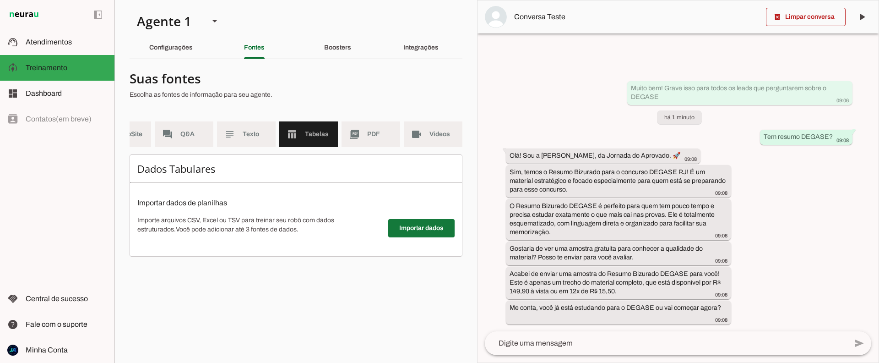
click at [417, 230] on span at bounding box center [421, 228] width 66 height 22
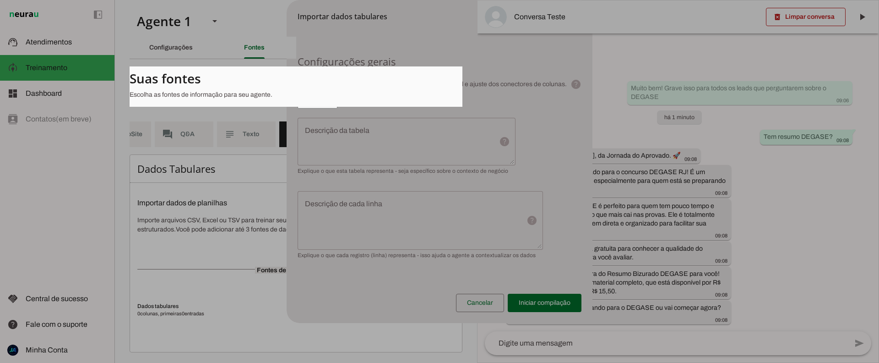
scroll to position [0, 33]
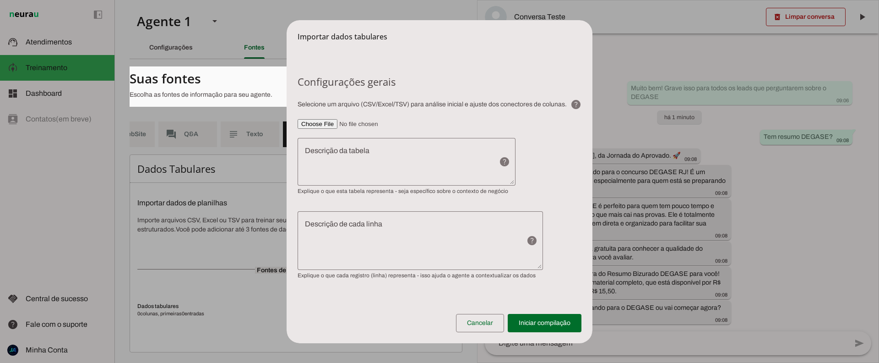
click at [327, 126] on input"] "file" at bounding box center [440, 124] width 284 height 10
click at [475, 326] on span at bounding box center [480, 323] width 48 height 22
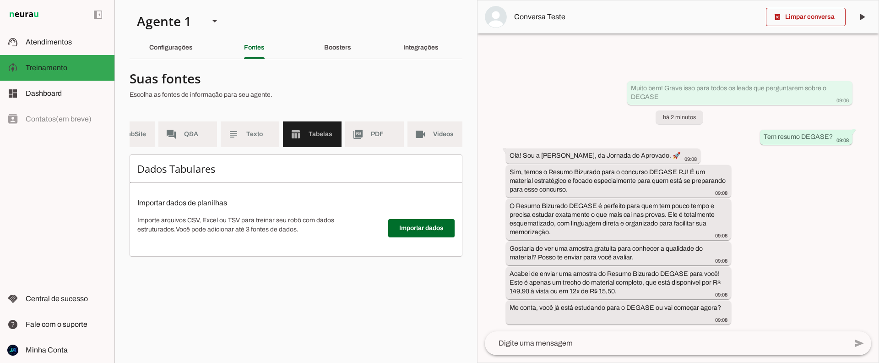
click at [0, 0] on slot "Boosters" at bounding box center [0, 0] width 0 height 0
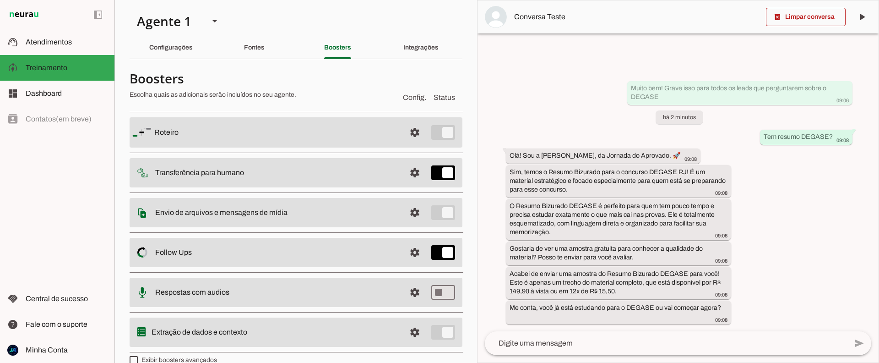
scroll to position [15, 0]
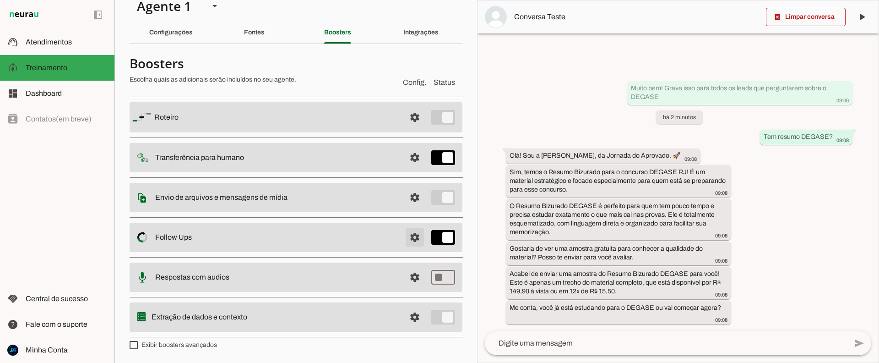
click at [413, 235] on span at bounding box center [415, 237] width 22 height 22
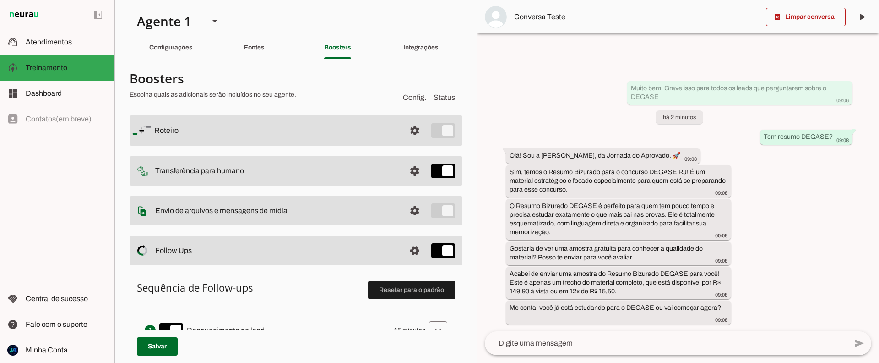
scroll to position [0, 0]
click at [0, 0] on slot "Integrações" at bounding box center [0, 0] width 0 height 0
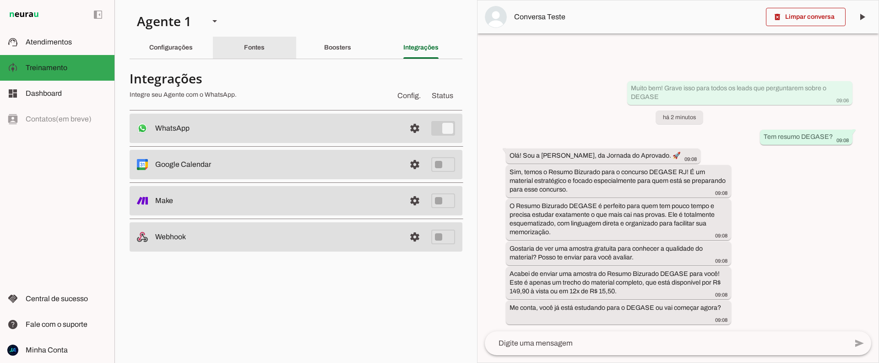
click at [253, 54] on div "Fontes" at bounding box center [254, 48] width 21 height 22
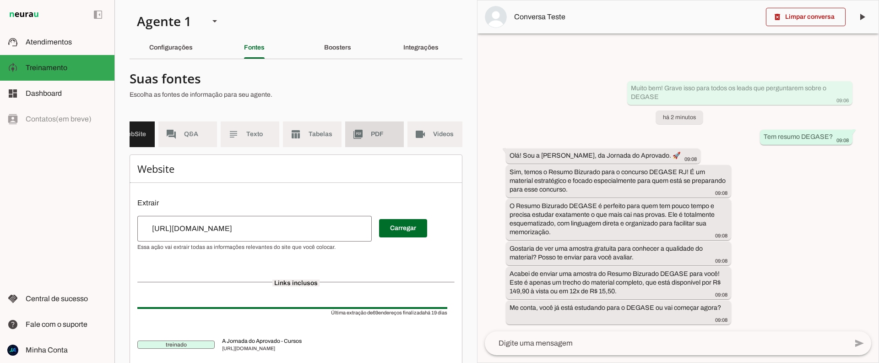
click at [369, 132] on md-item "picture_as_pdf PDF" at bounding box center [374, 134] width 59 height 26
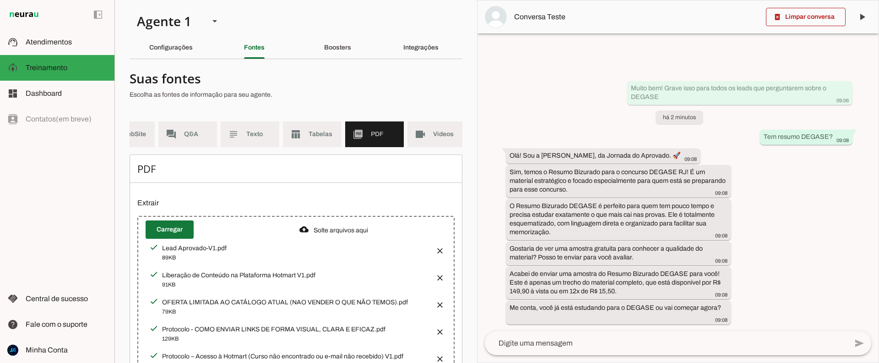
click at [180, 226] on span at bounding box center [170, 229] width 48 height 22
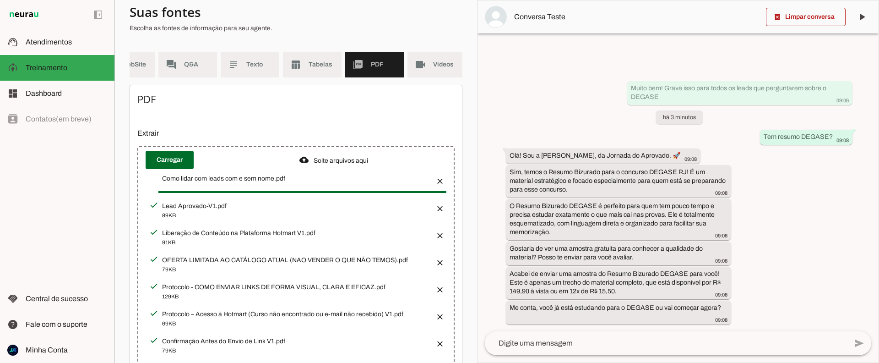
scroll to position [54, 0]
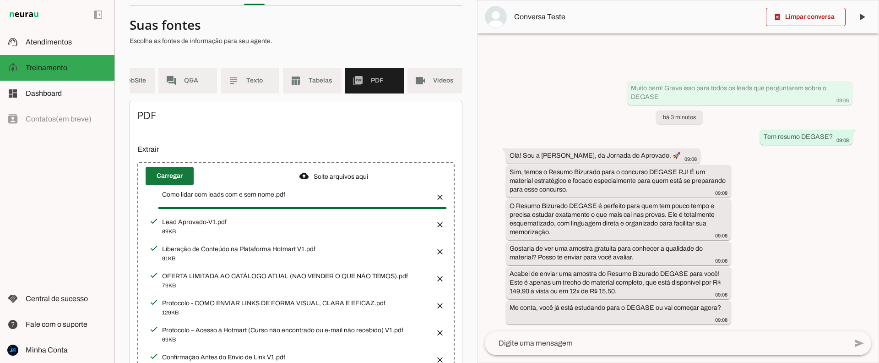
click at [172, 179] on span at bounding box center [170, 176] width 48 height 22
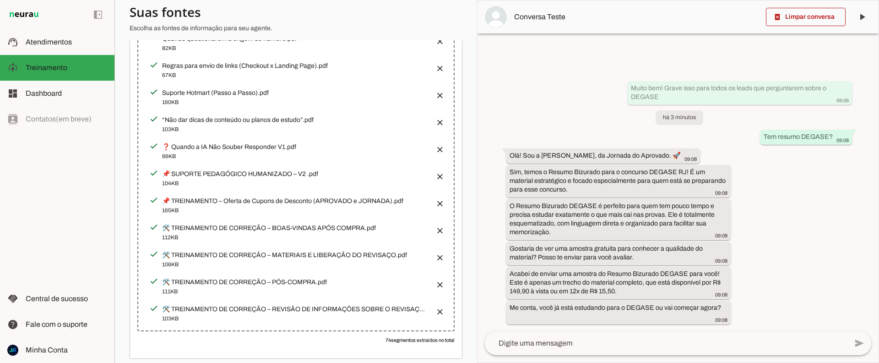
scroll to position [513, 0]
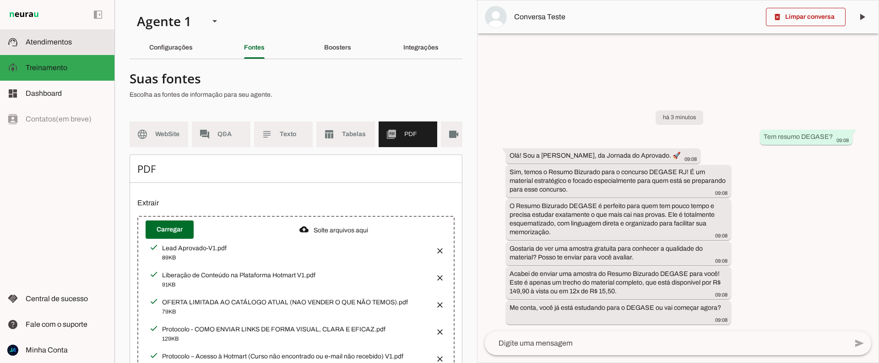
click at [49, 42] on span "Atendimentos" at bounding box center [49, 42] width 46 height 8
